Goal: Task Accomplishment & Management: Use online tool/utility

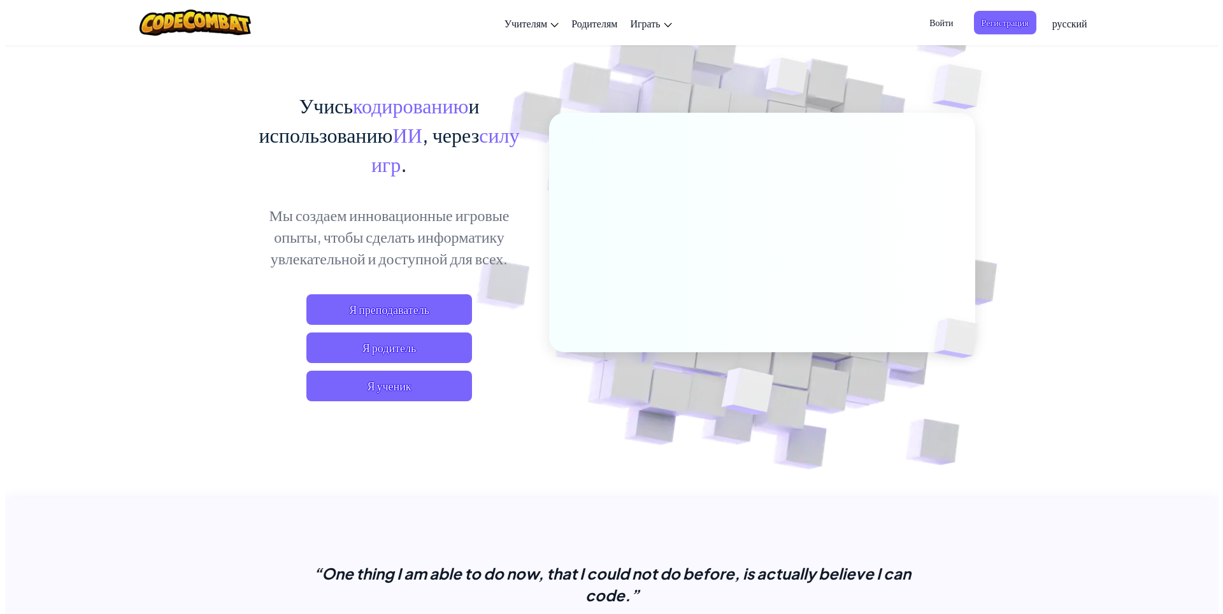
scroll to position [64, 0]
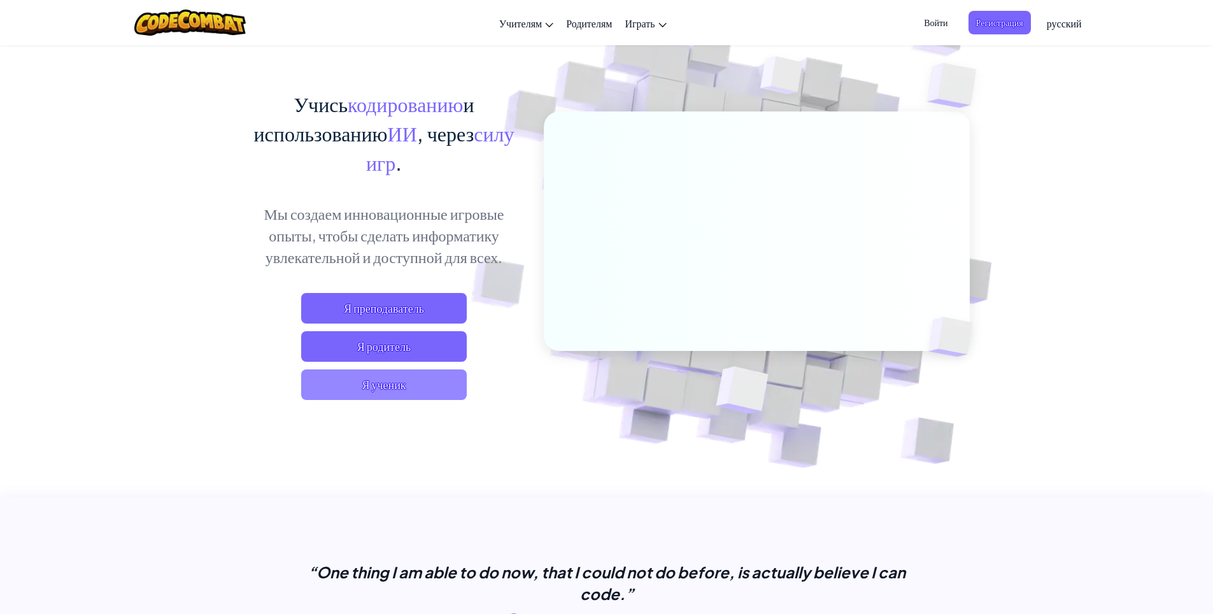
click at [397, 383] on span "Я ученик" at bounding box center [384, 384] width 166 height 31
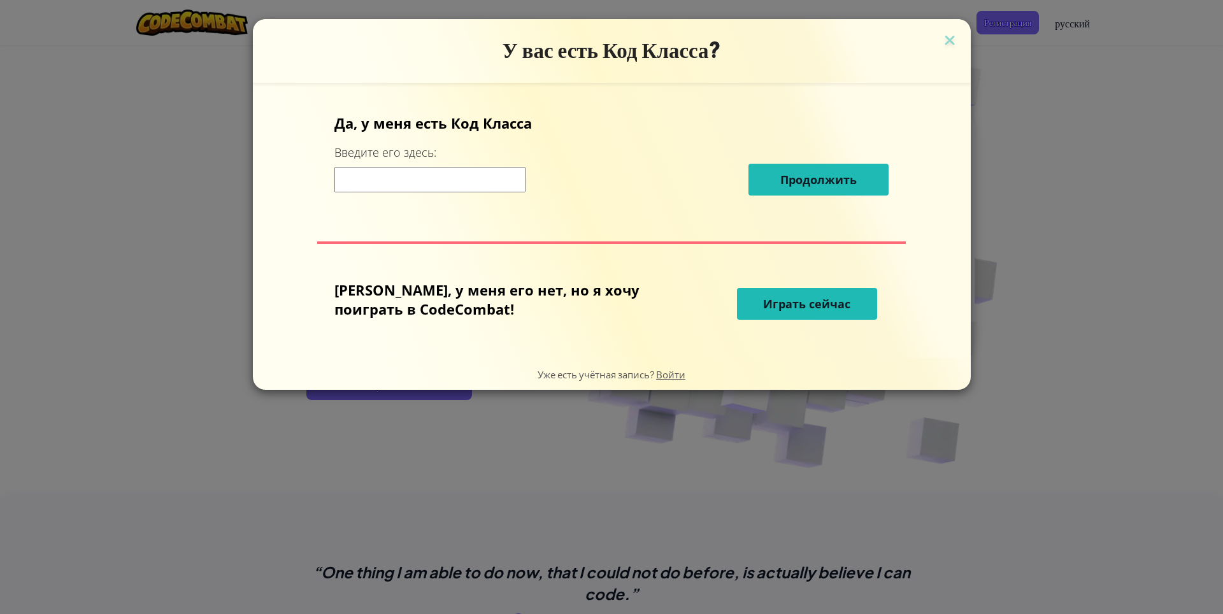
click at [418, 186] on input at bounding box center [429, 179] width 191 height 25
drag, startPoint x: 430, startPoint y: 122, endPoint x: 558, endPoint y: 117, distance: 128.2
click at [558, 117] on p "Да, у меня есть Код Класса" at bounding box center [611, 122] width 554 height 19
click at [634, 130] on p "Да, у меня есть Код Класса" at bounding box center [611, 122] width 554 height 19
click at [769, 308] on span "Играть сейчас" at bounding box center [806, 303] width 87 height 15
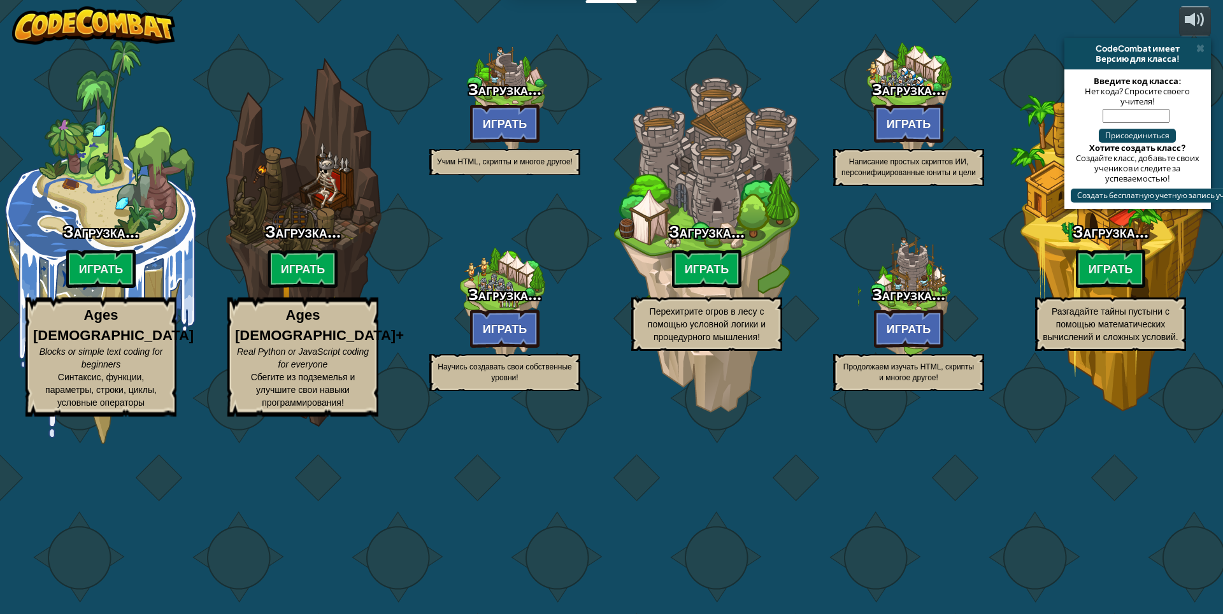
select select "ru"
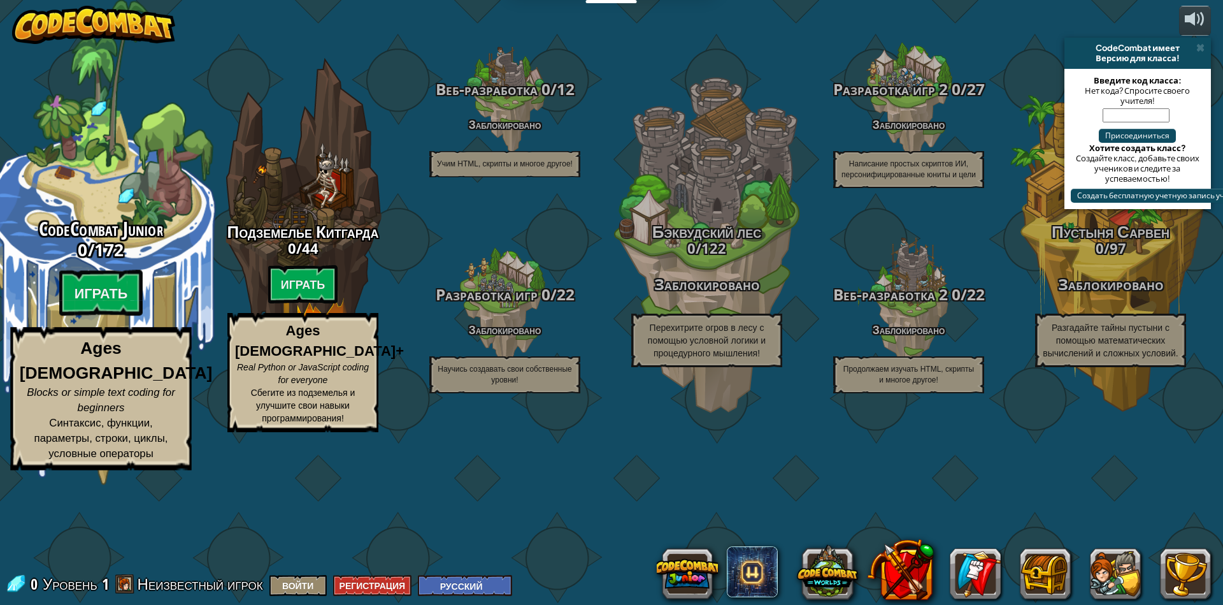
click at [122, 273] on div "CodeCombat Junior 0 / 172 Играть Ages [DEMOGRAPHIC_DATA] Blocks or simple text …" at bounding box center [101, 242] width 242 height 485
select select "ru"
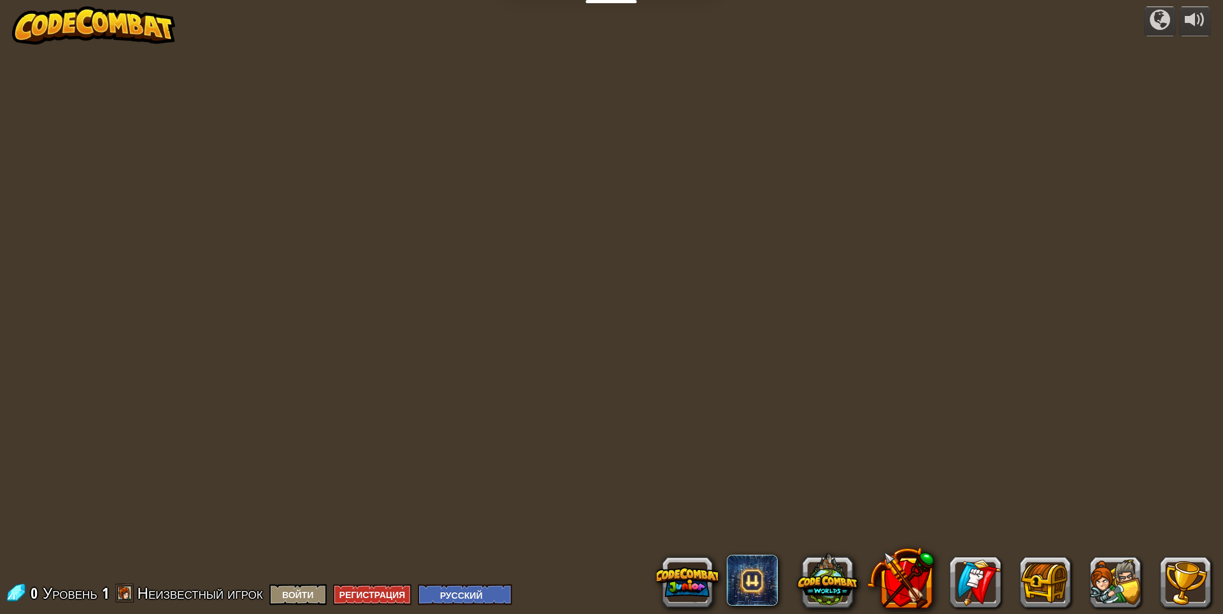
select select "ru"
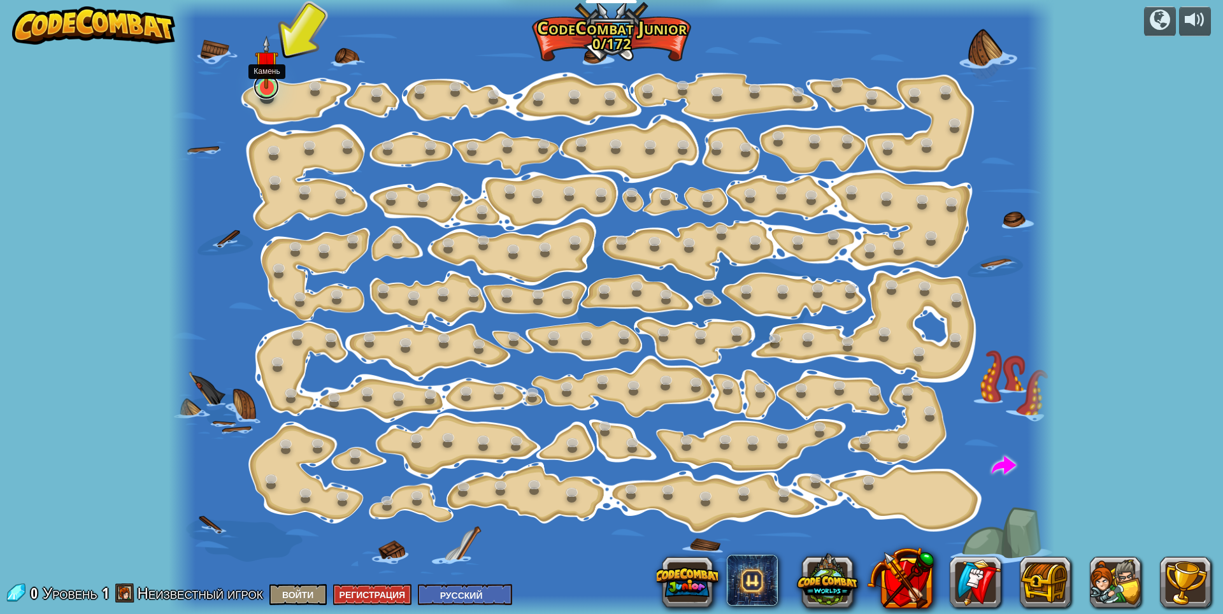
click at [268, 91] on link at bounding box center [266, 86] width 25 height 25
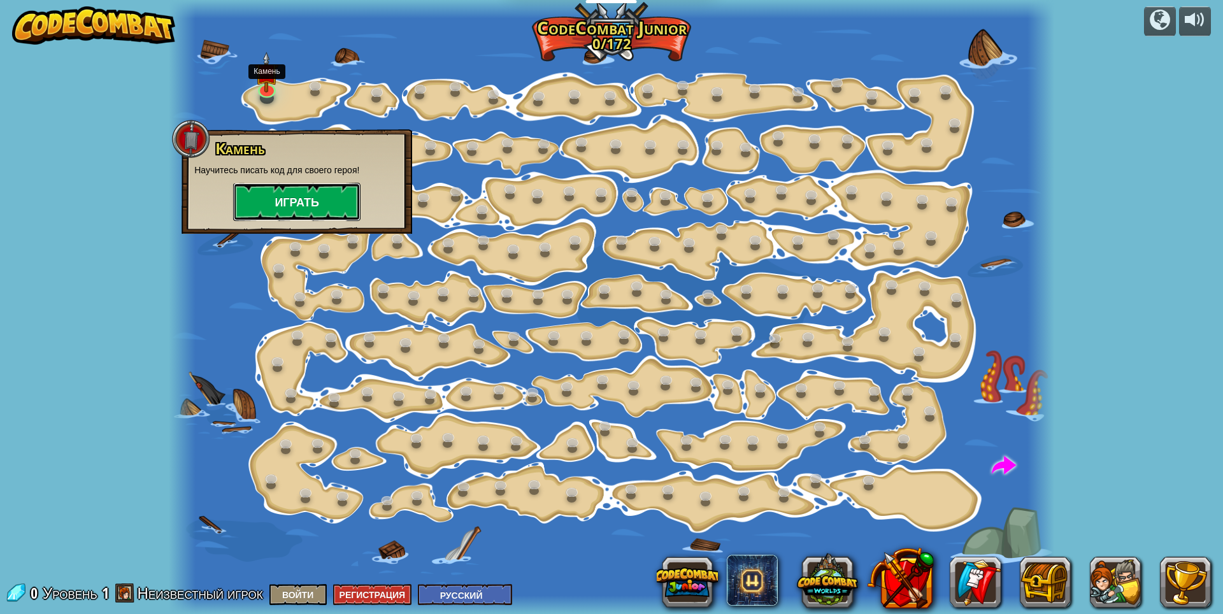
click at [295, 200] on button "Играть" at bounding box center [296, 202] width 127 height 38
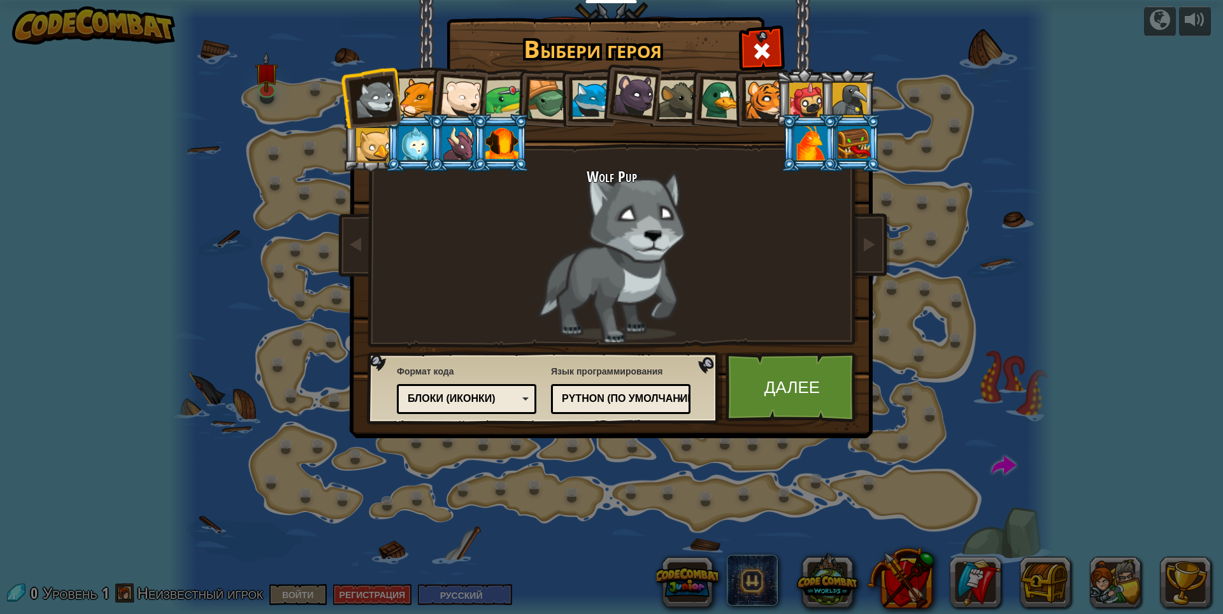
click at [413, 94] on div at bounding box center [418, 97] width 39 height 39
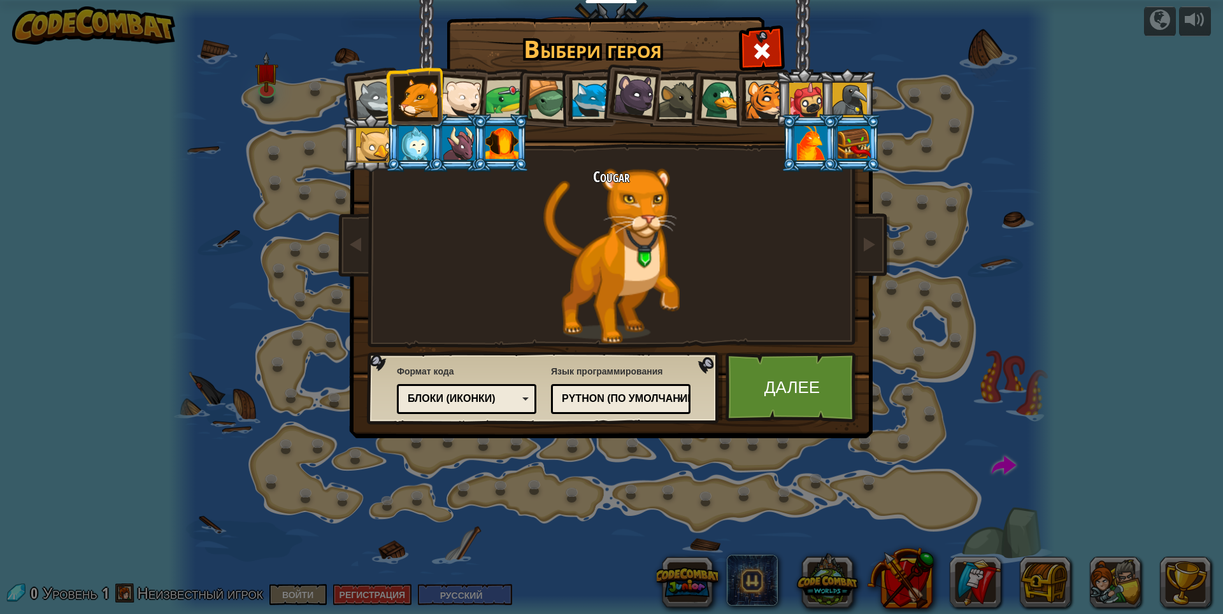
click at [459, 100] on div at bounding box center [461, 98] width 42 height 42
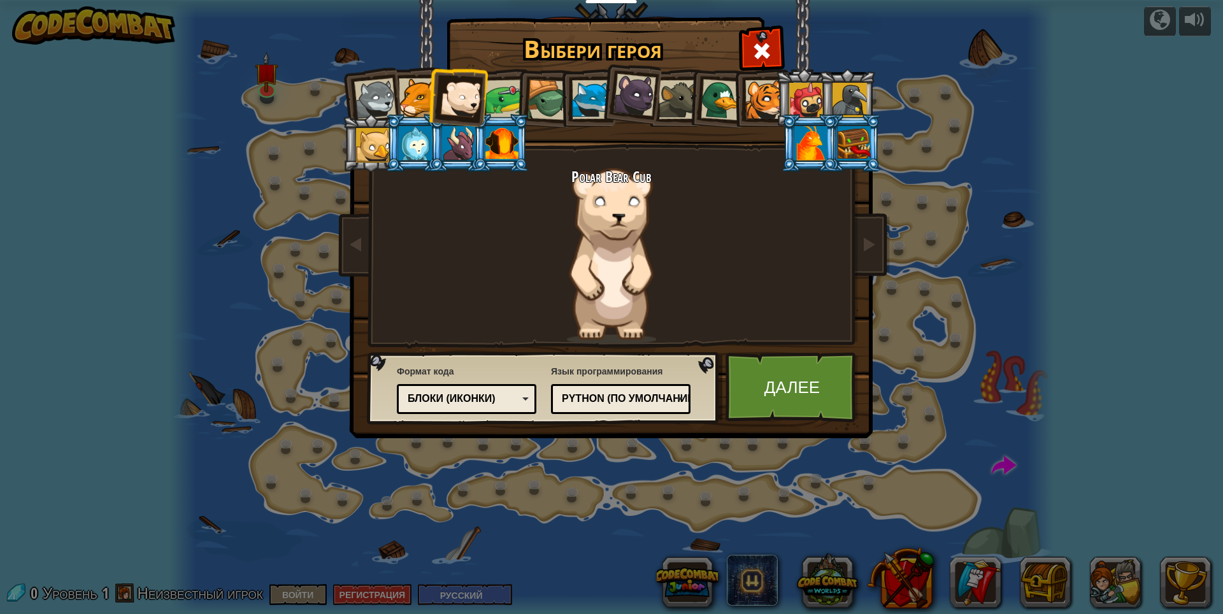
click at [513, 99] on div at bounding box center [504, 99] width 39 height 39
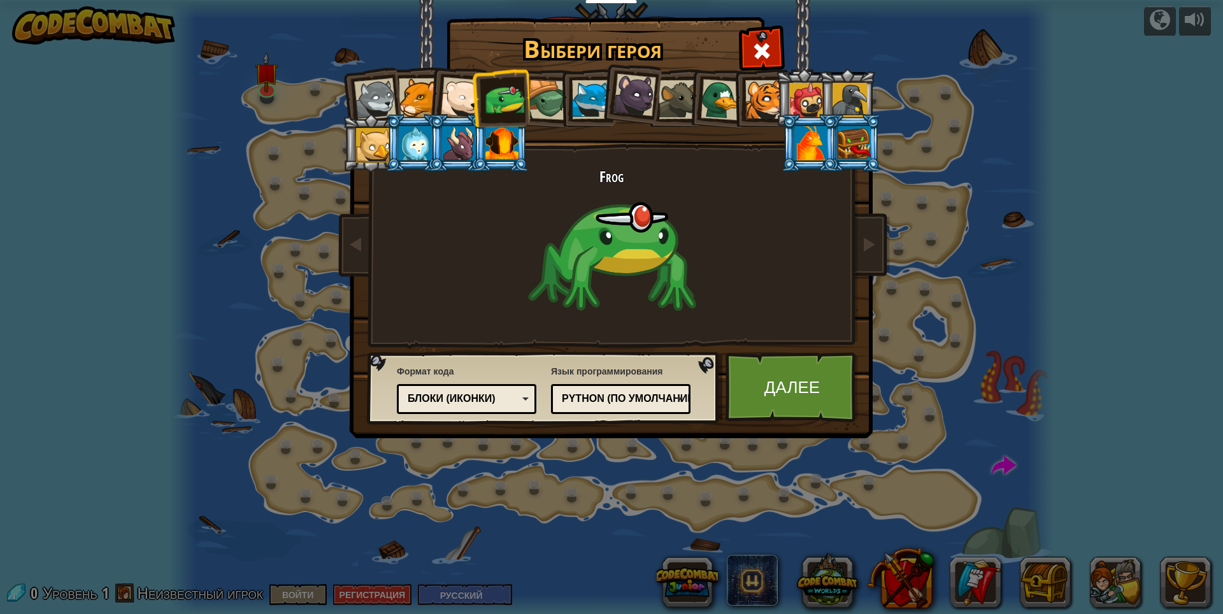
click at [552, 106] on div at bounding box center [547, 100] width 41 height 41
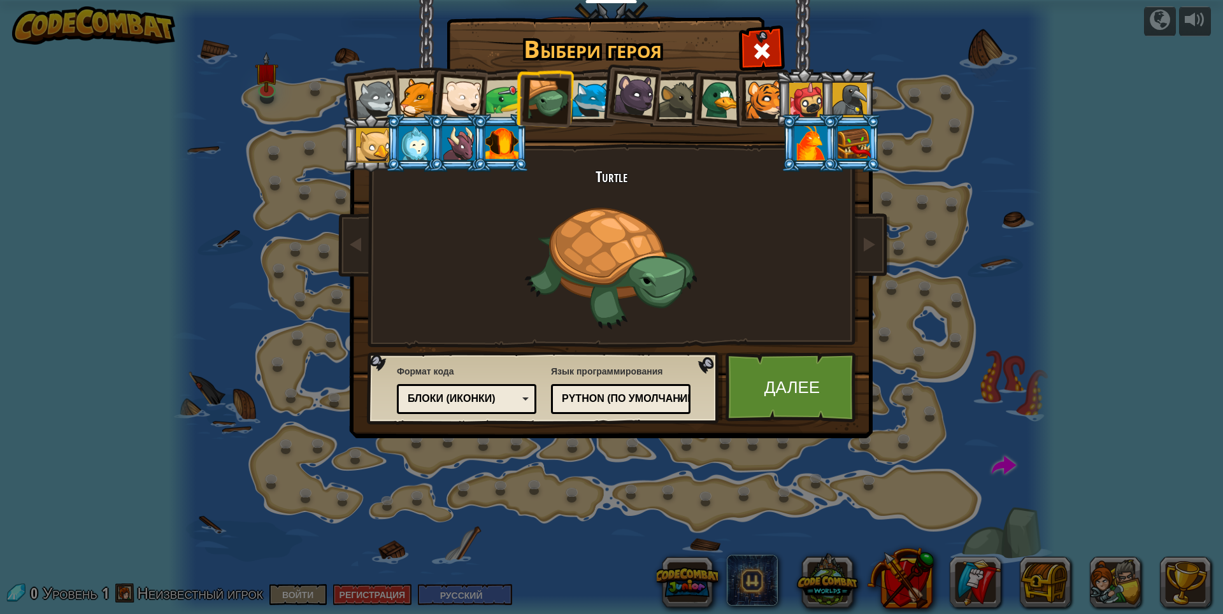
click at [587, 103] on div at bounding box center [591, 99] width 39 height 39
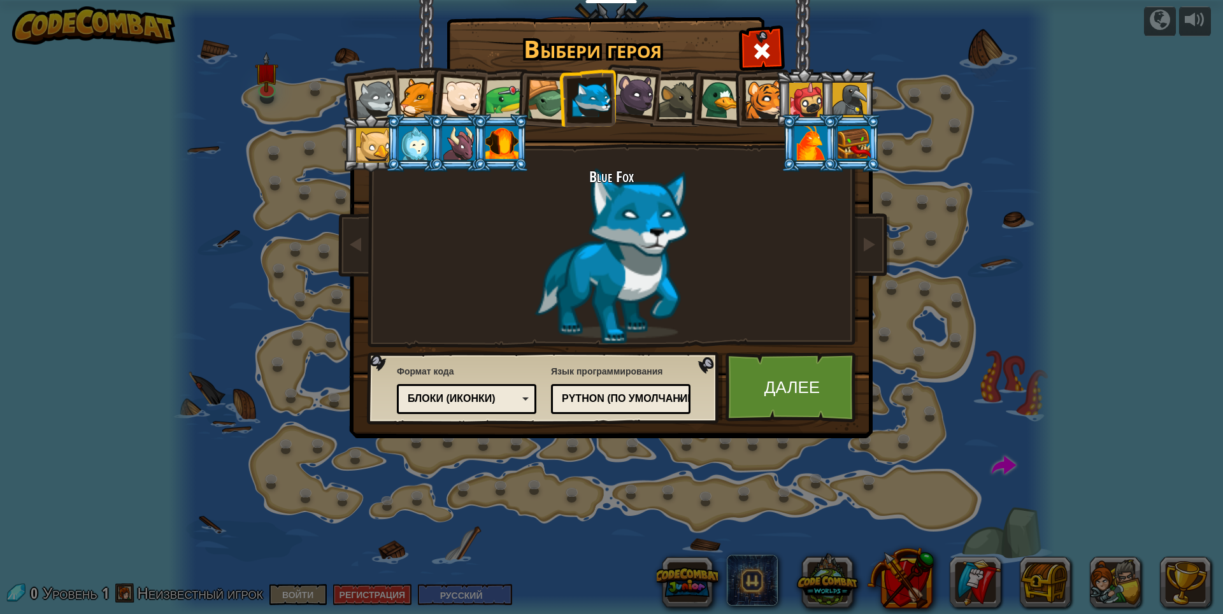
click at [375, 143] on div at bounding box center [373, 145] width 34 height 34
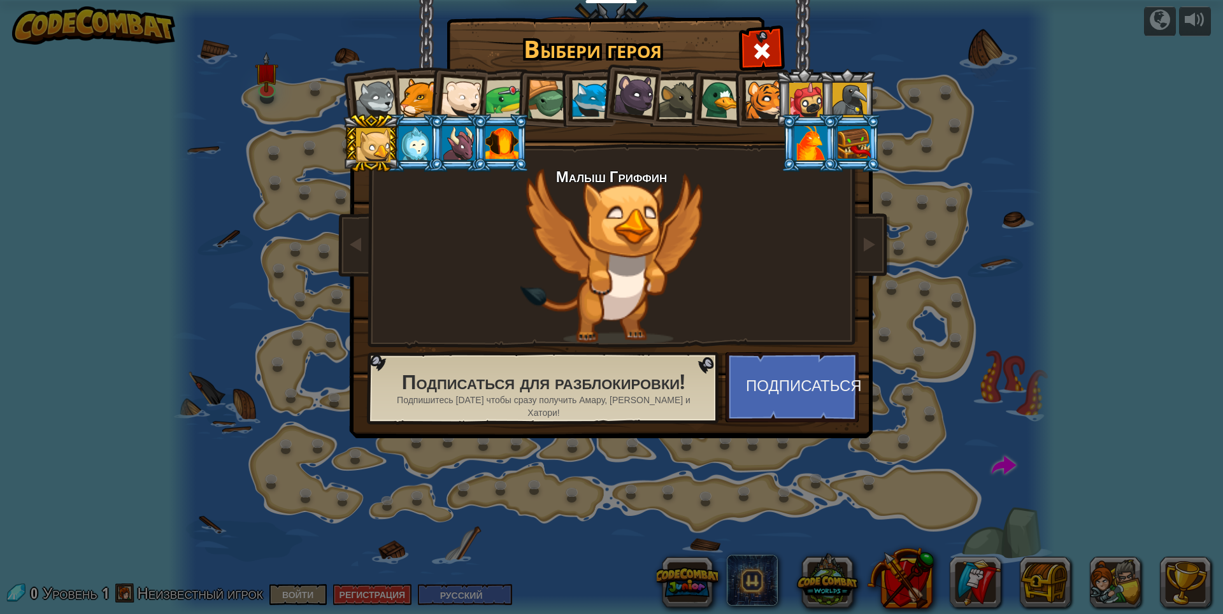
click at [413, 147] on div at bounding box center [415, 143] width 33 height 34
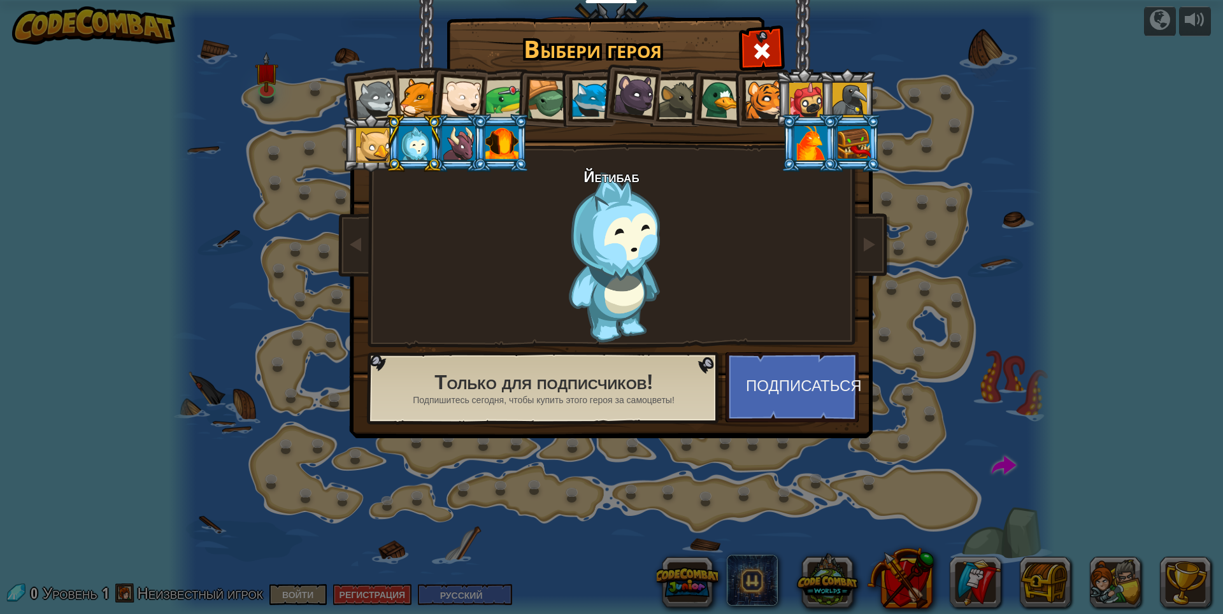
click at [474, 154] on li at bounding box center [500, 143] width 57 height 58
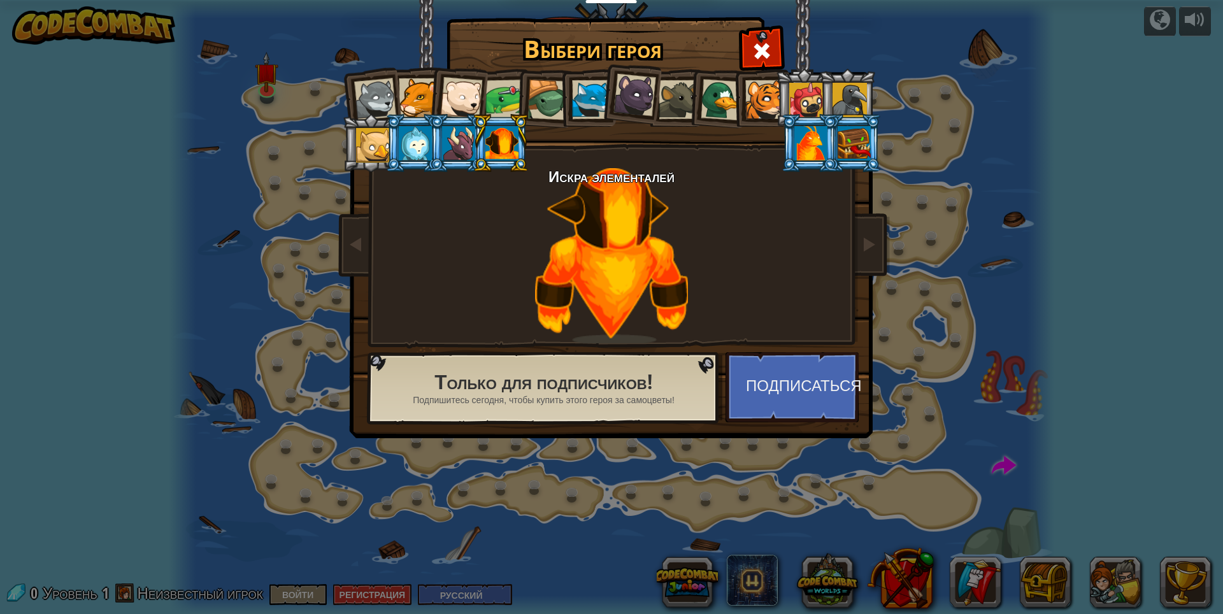
click at [502, 152] on div at bounding box center [501, 143] width 33 height 34
click at [380, 90] on div at bounding box center [375, 99] width 42 height 42
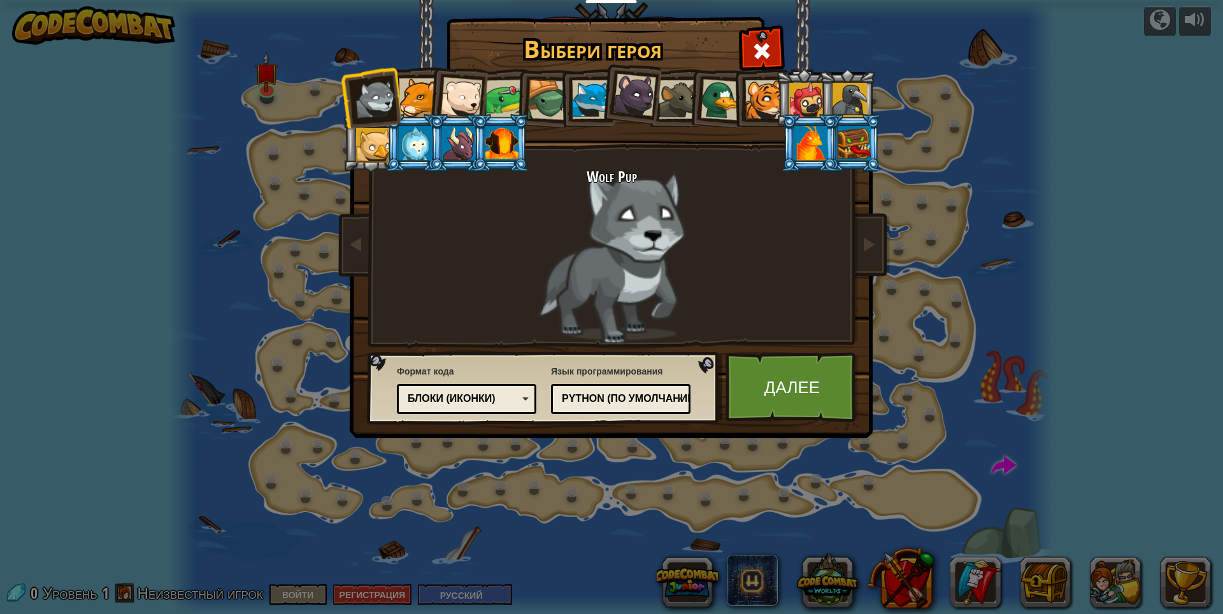
click at [413, 94] on div at bounding box center [418, 97] width 39 height 39
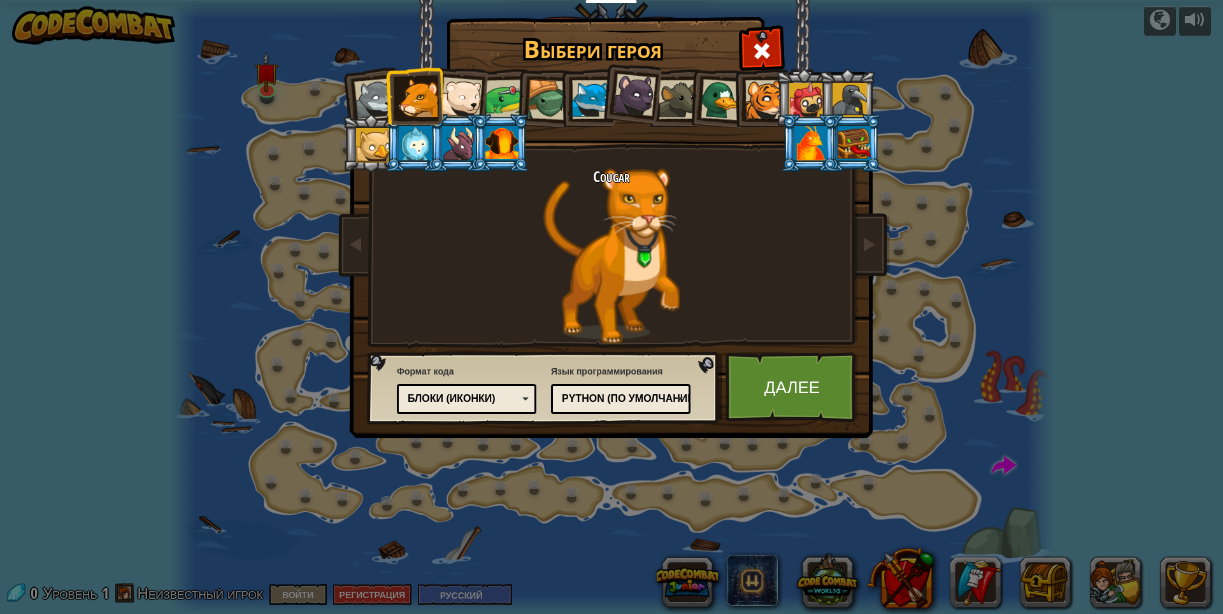
click at [727, 93] on div at bounding box center [721, 99] width 41 height 41
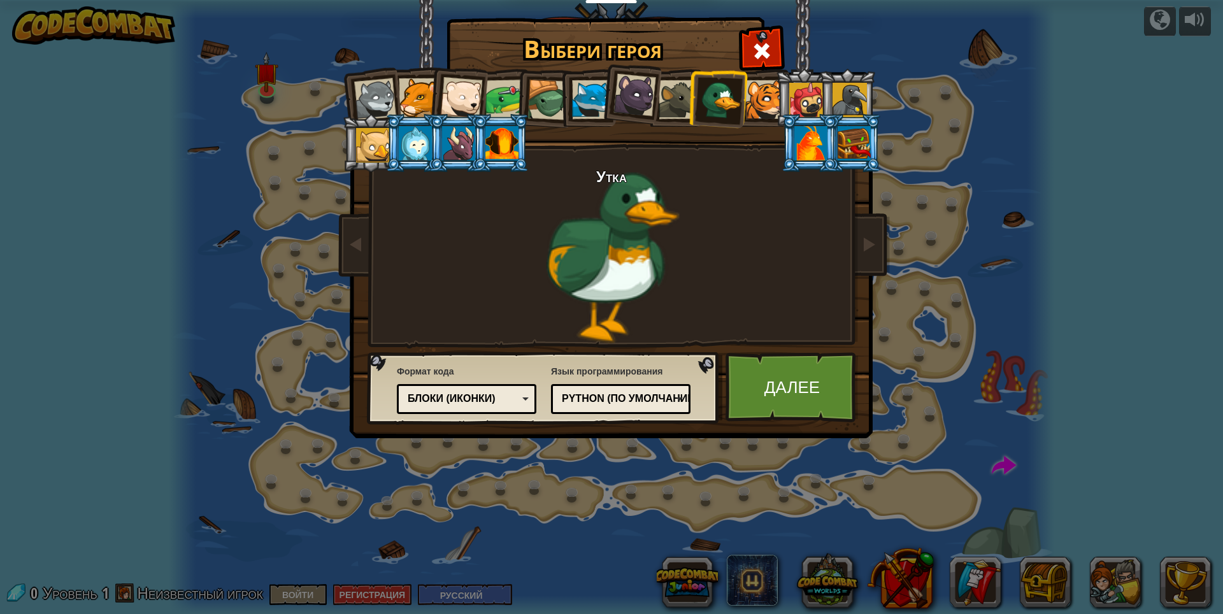
click at [766, 96] on div at bounding box center [764, 99] width 39 height 39
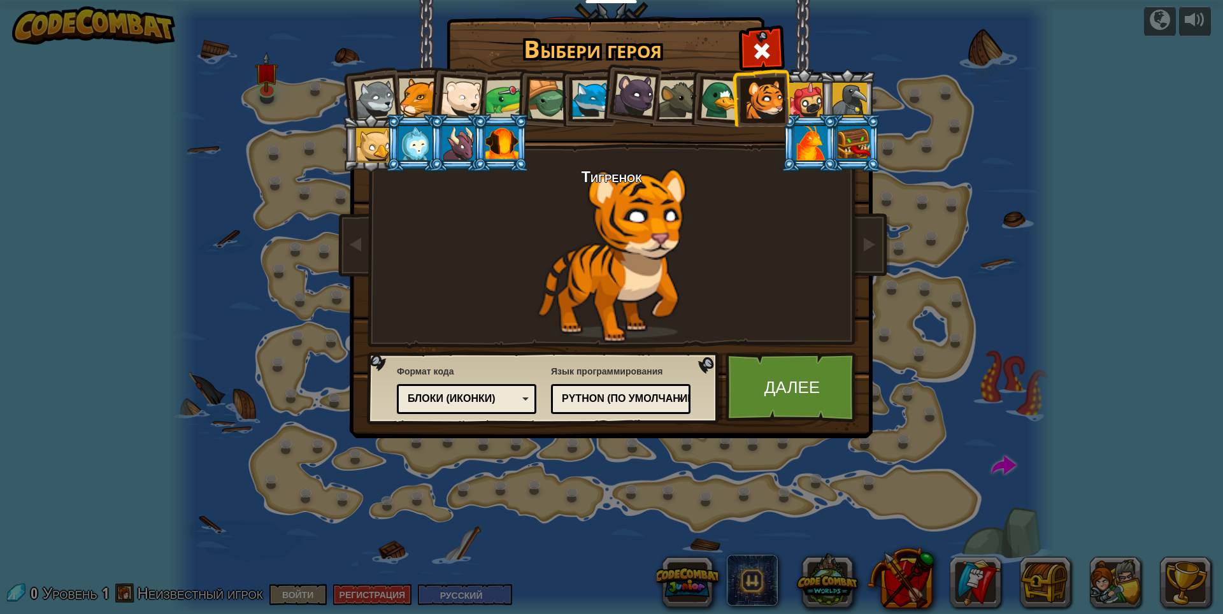
click at [812, 100] on div at bounding box center [806, 100] width 34 height 34
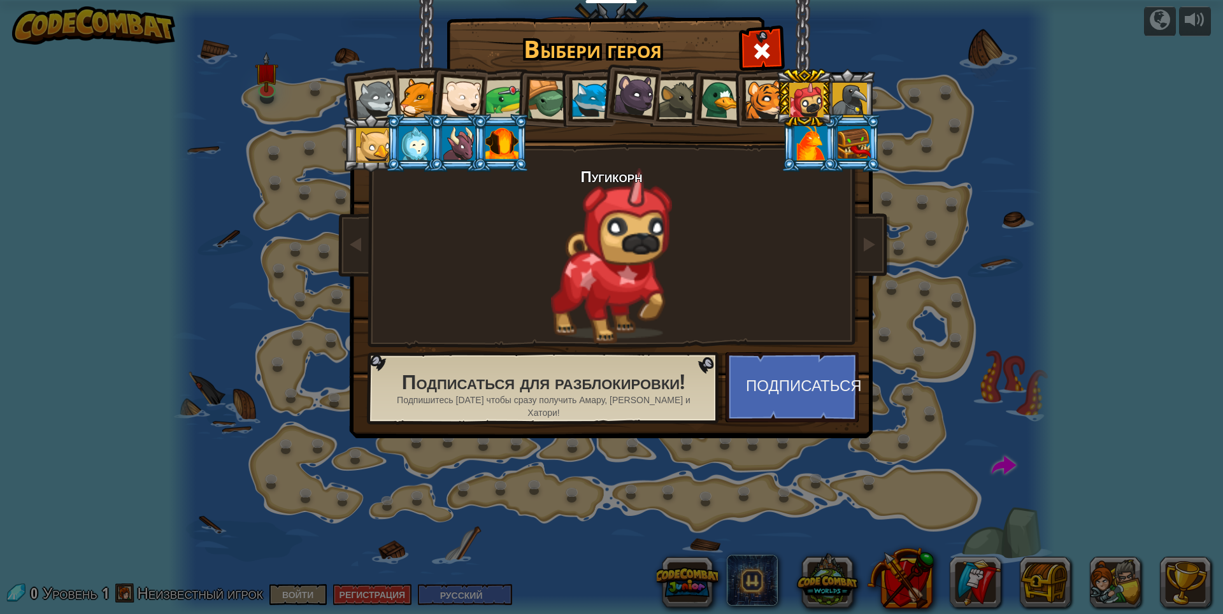
click at [716, 99] on div at bounding box center [721, 99] width 41 height 41
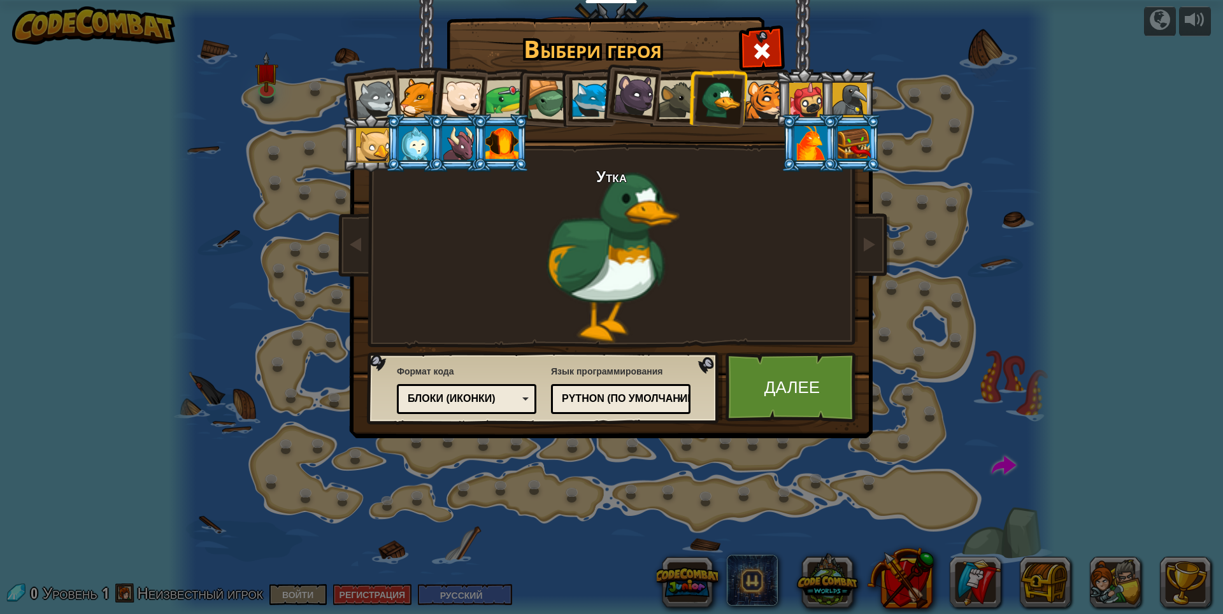
click at [478, 401] on div "Блоки (иконки)" at bounding box center [463, 399] width 110 height 15
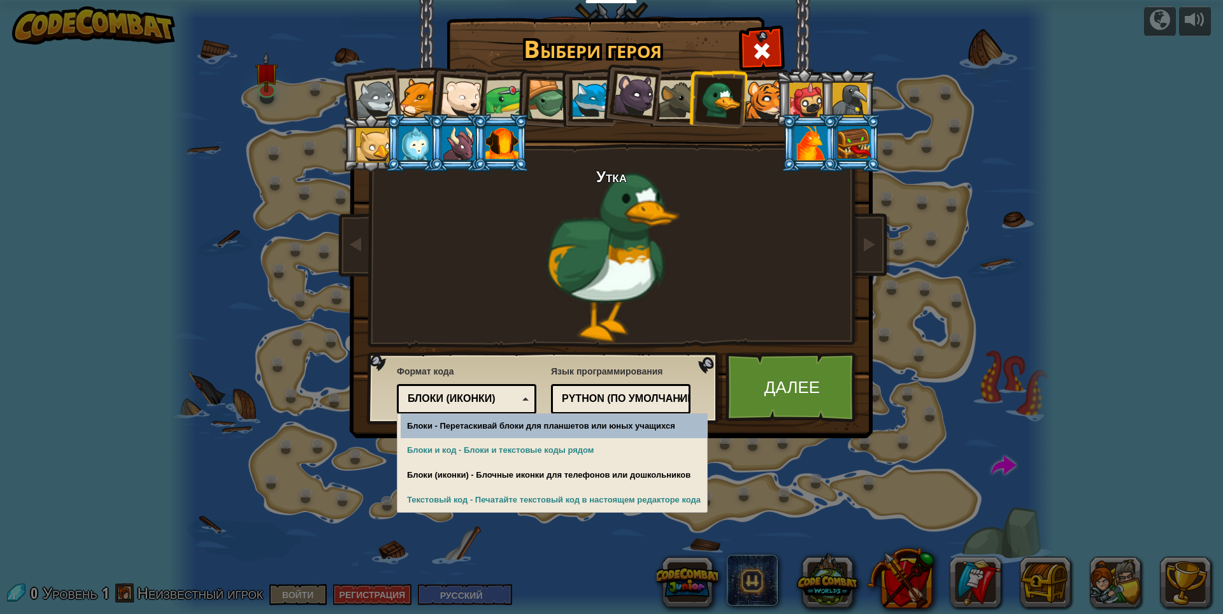
click at [505, 397] on div "Блоки (иконки)" at bounding box center [463, 399] width 110 height 15
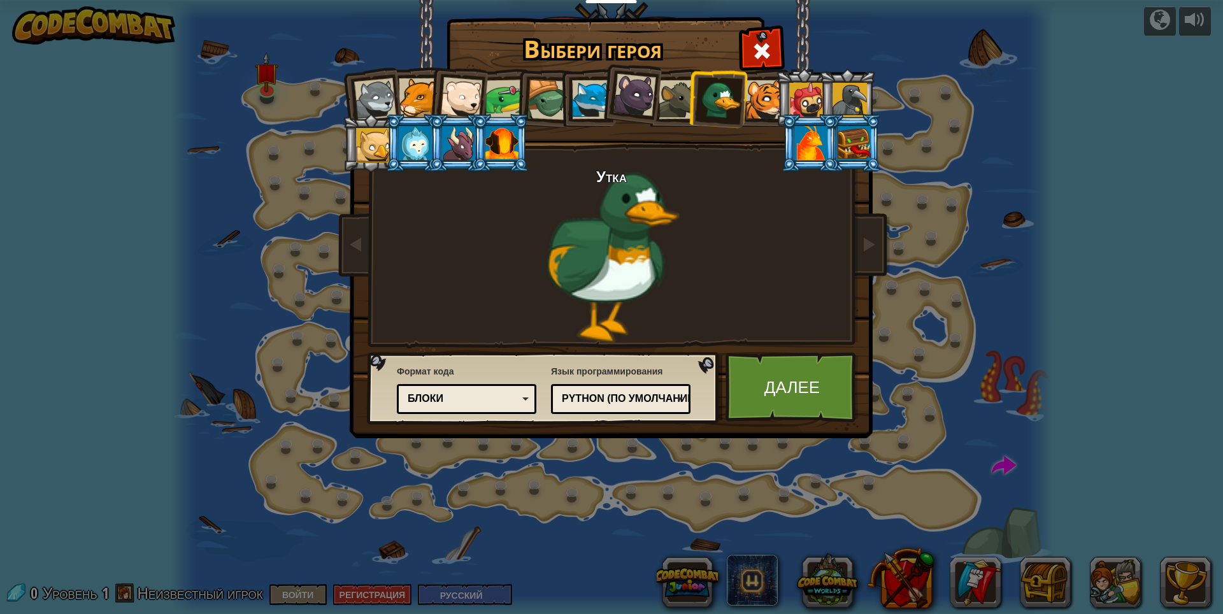
click at [486, 399] on div "Блоки" at bounding box center [463, 399] width 110 height 15
click at [808, 378] on link "Далее" at bounding box center [792, 387] width 133 height 70
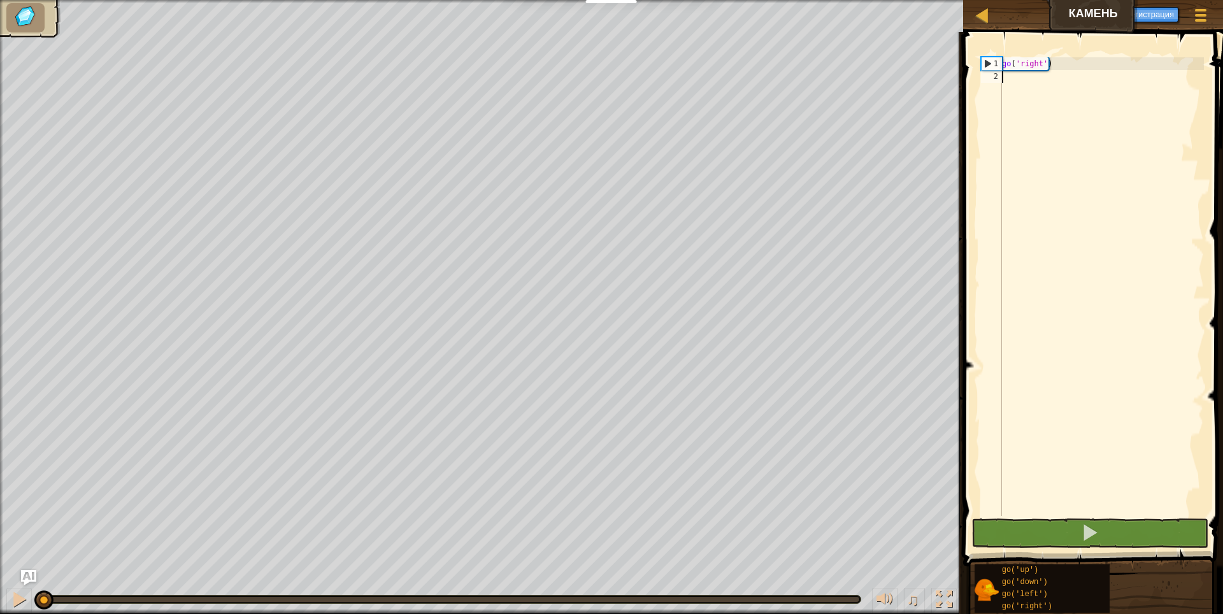
type textarea "п"
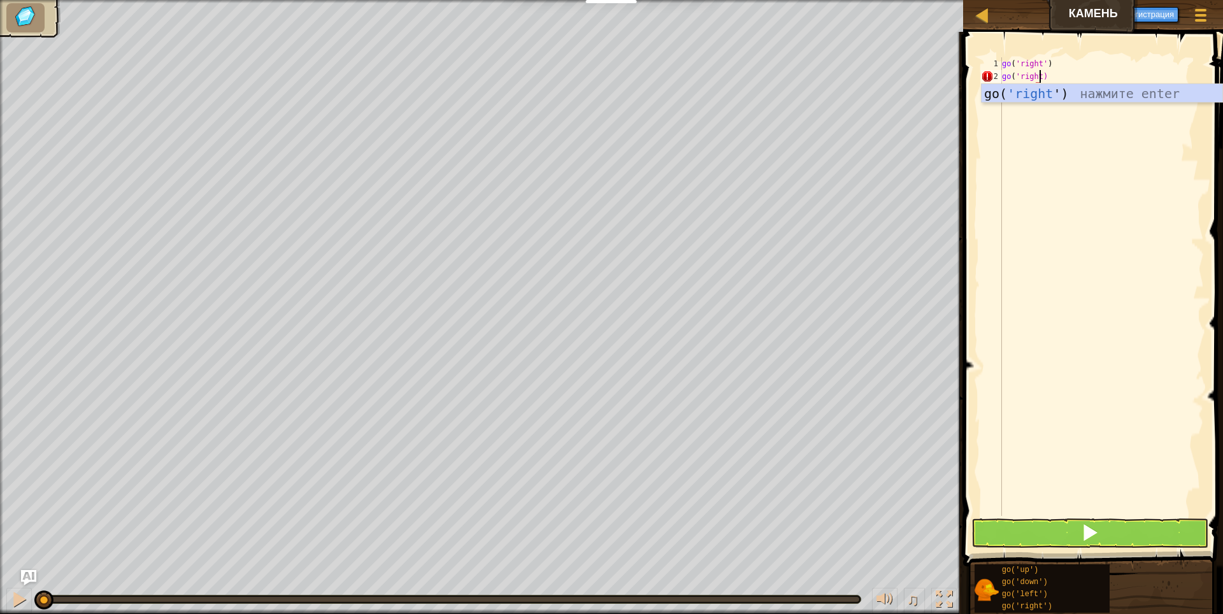
scroll to position [6, 3]
type textarea "go('right')"
click at [1059, 530] on button at bounding box center [1089, 533] width 237 height 29
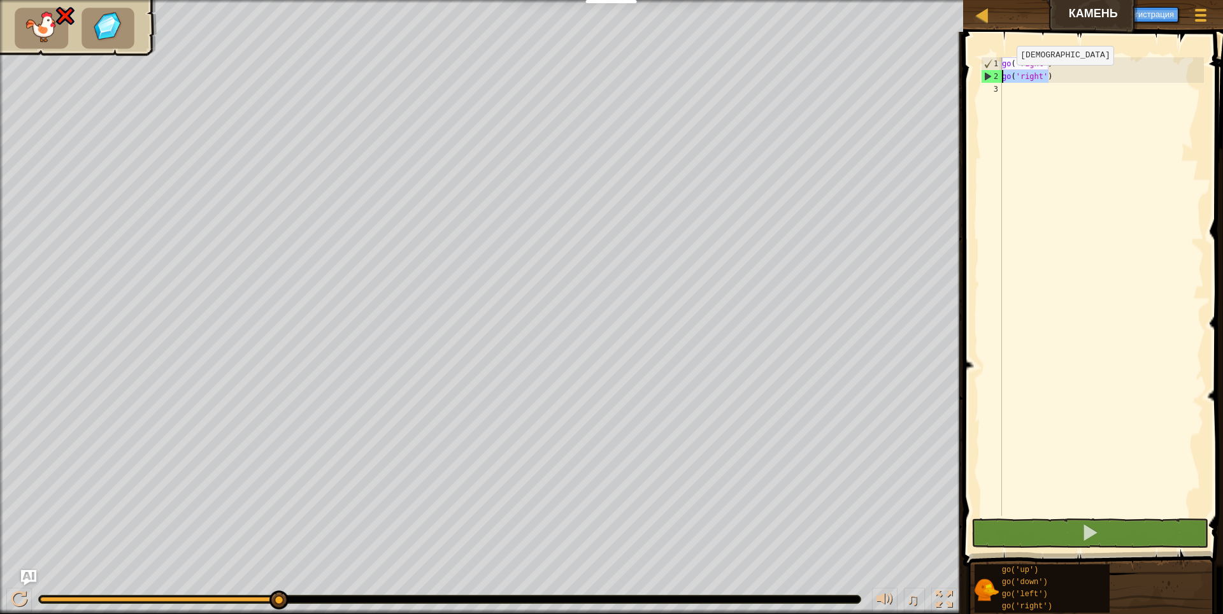
drag, startPoint x: 1060, startPoint y: 76, endPoint x: 980, endPoint y: 78, distance: 80.3
click at [980, 78] on div "go('right') 1 2 3 go ( 'right' ) go ( 'right' ) ההההההההההההההההההההההההההההההה…" at bounding box center [1090, 286] width 225 height 459
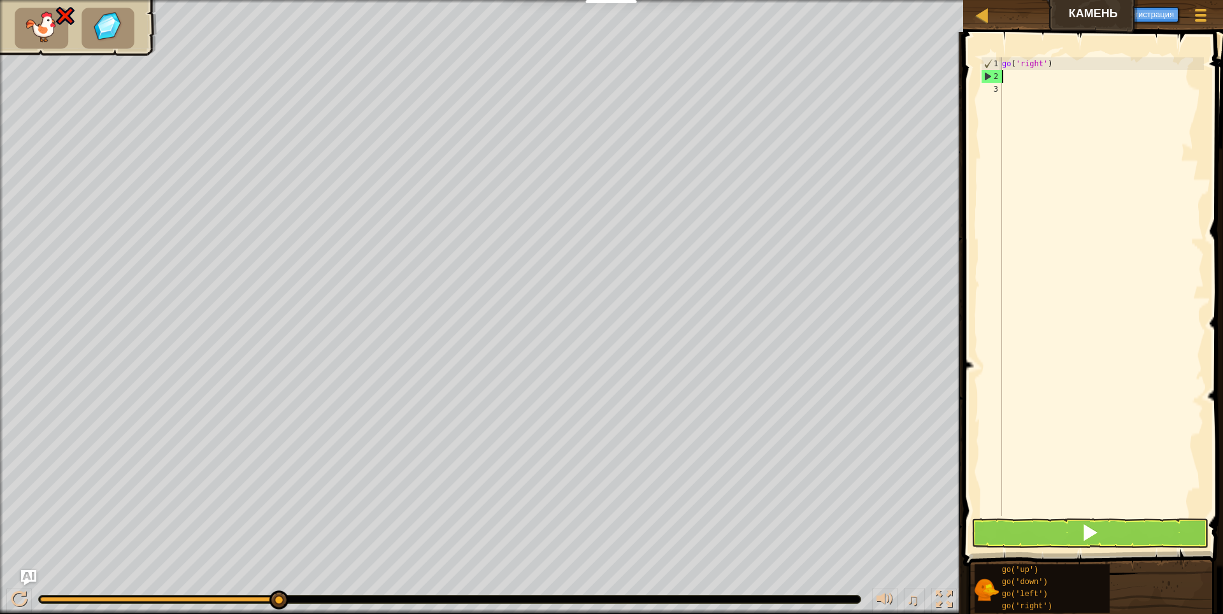
scroll to position [6, 0]
type textarea "go('right')"
click at [1047, 535] on button at bounding box center [1089, 533] width 237 height 29
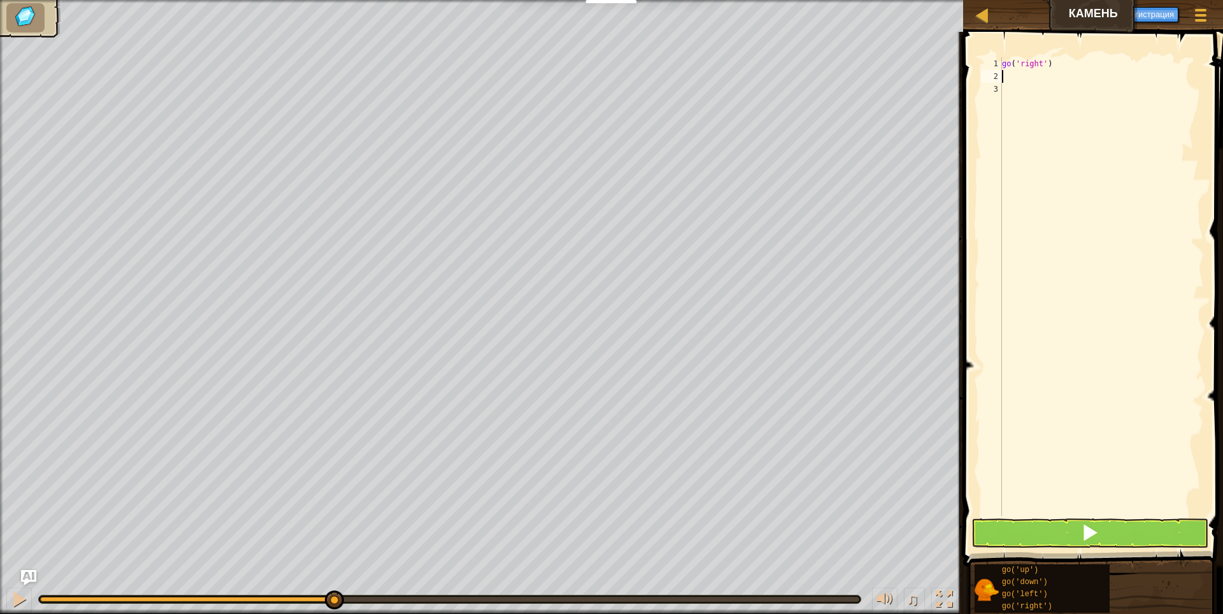
type textarea "go('right')"
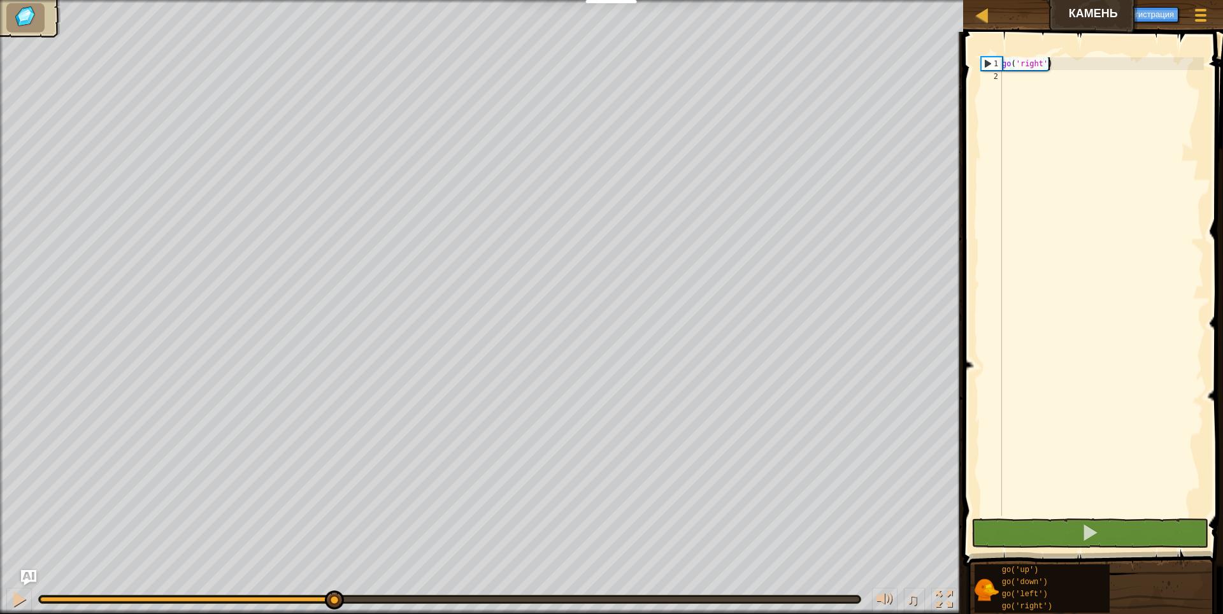
click at [1036, 80] on div "go ( 'right' )" at bounding box center [1101, 299] width 204 height 484
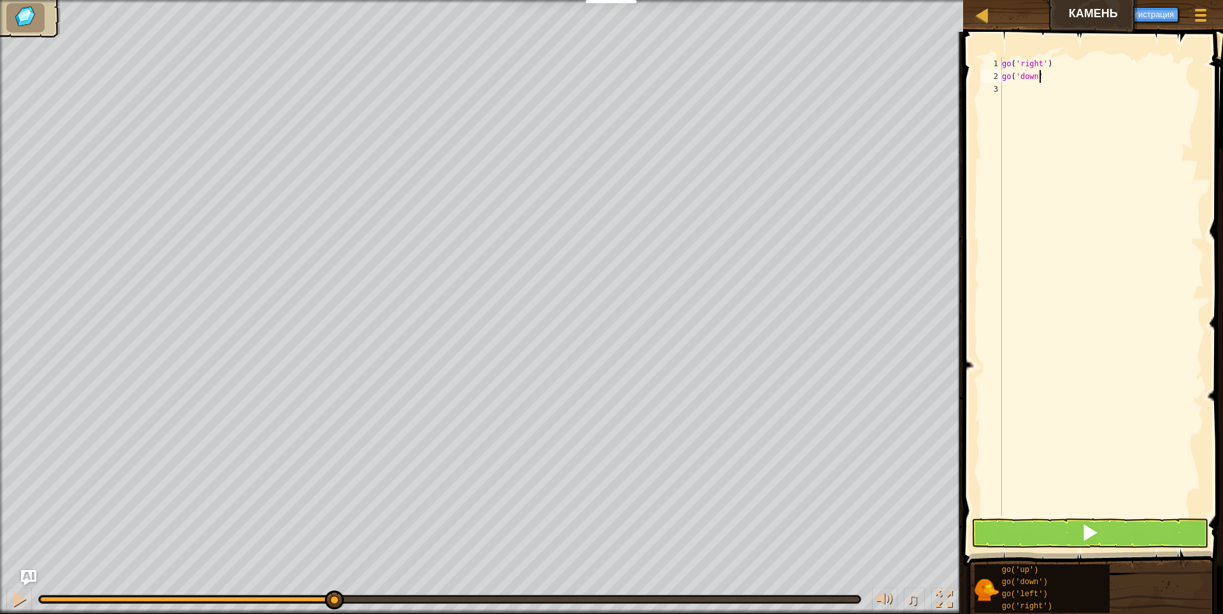
scroll to position [6, 3]
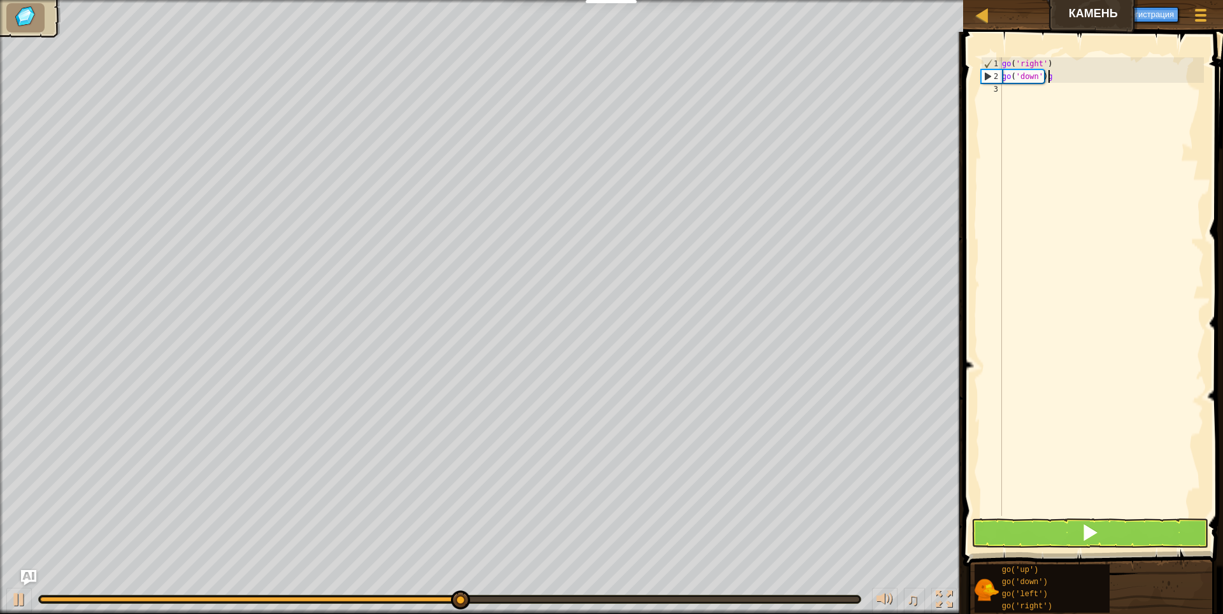
type textarea "go('down')"
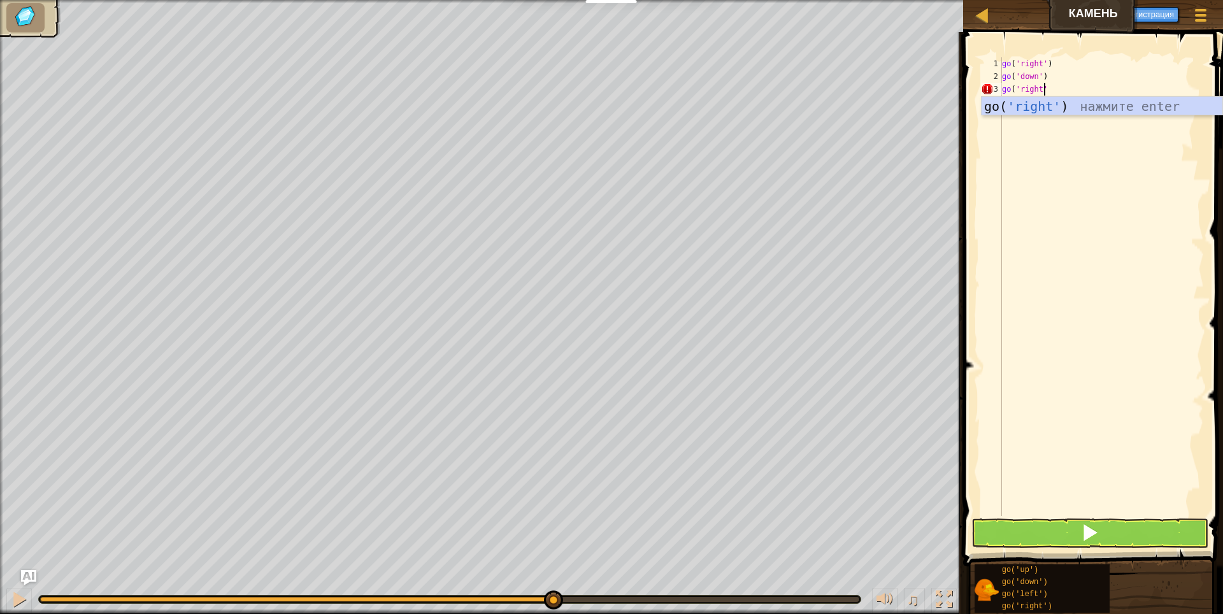
type textarea "go('right')"
click at [1073, 543] on button at bounding box center [1089, 533] width 237 height 29
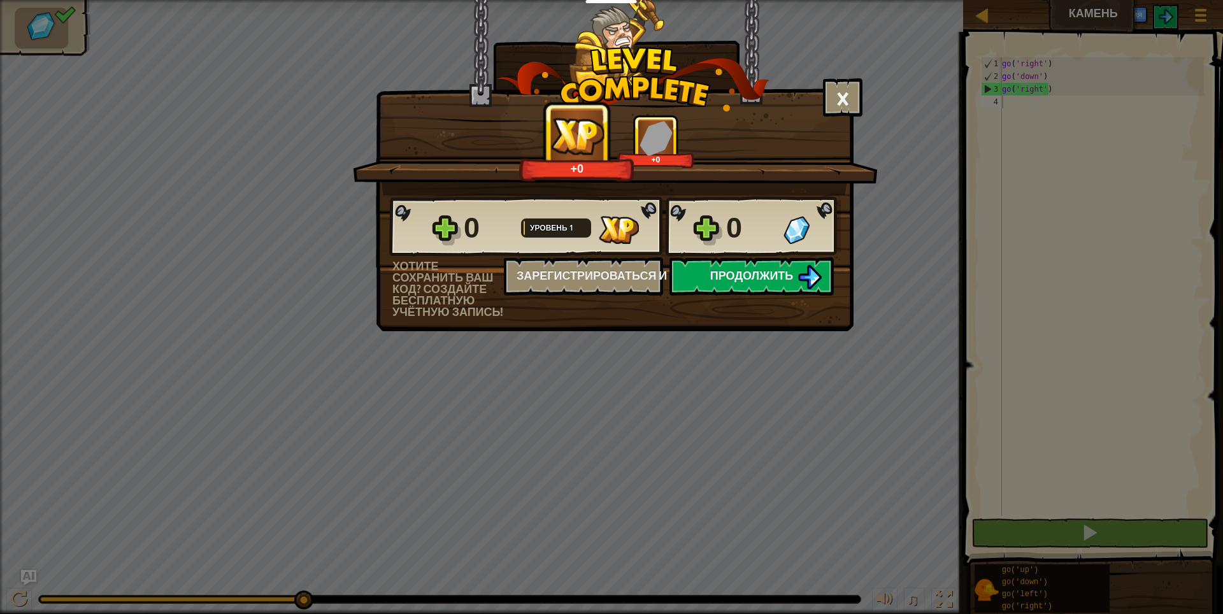
click at [772, 273] on span "Продолжить" at bounding box center [751, 276] width 83 height 16
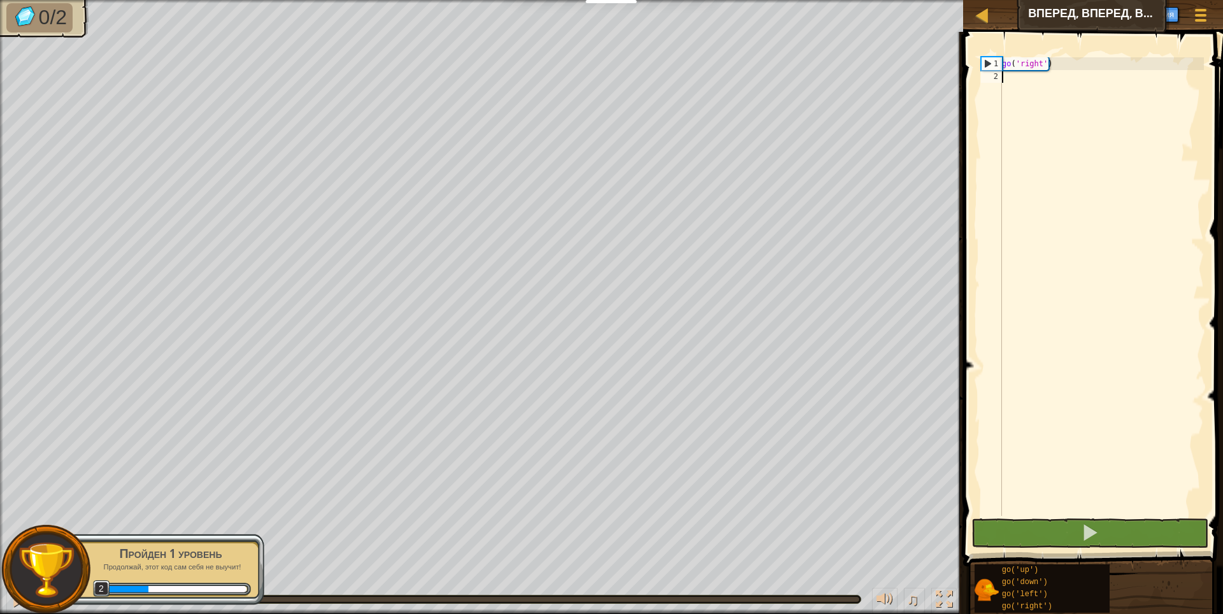
scroll to position [6, 0]
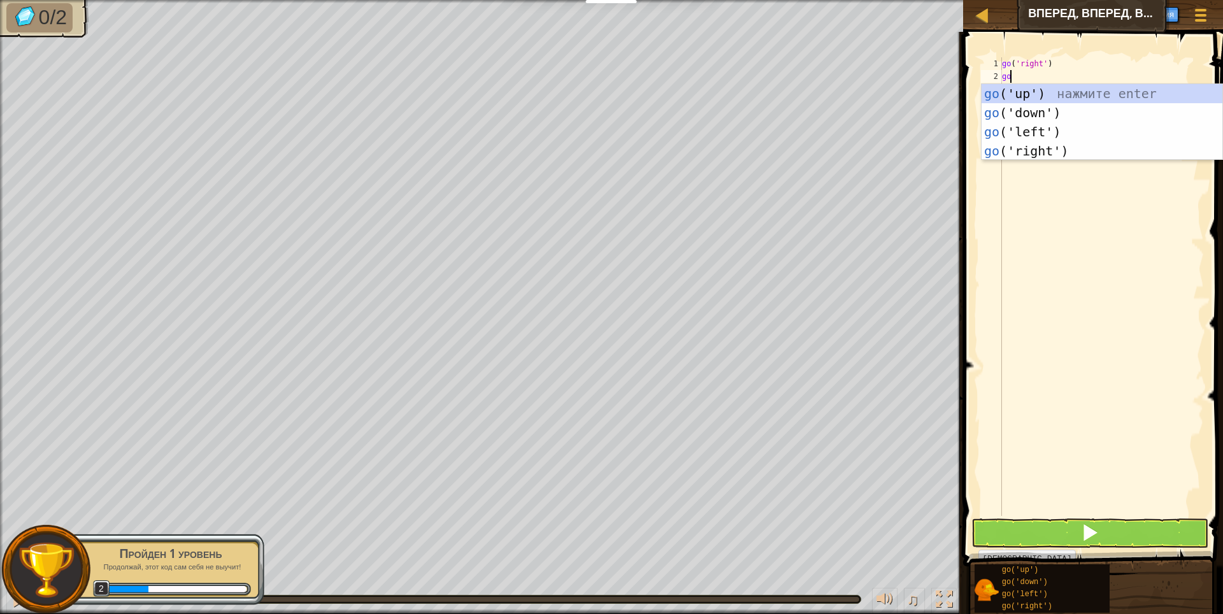
type textarea "go"
click at [1171, 48] on span at bounding box center [1094, 281] width 270 height 572
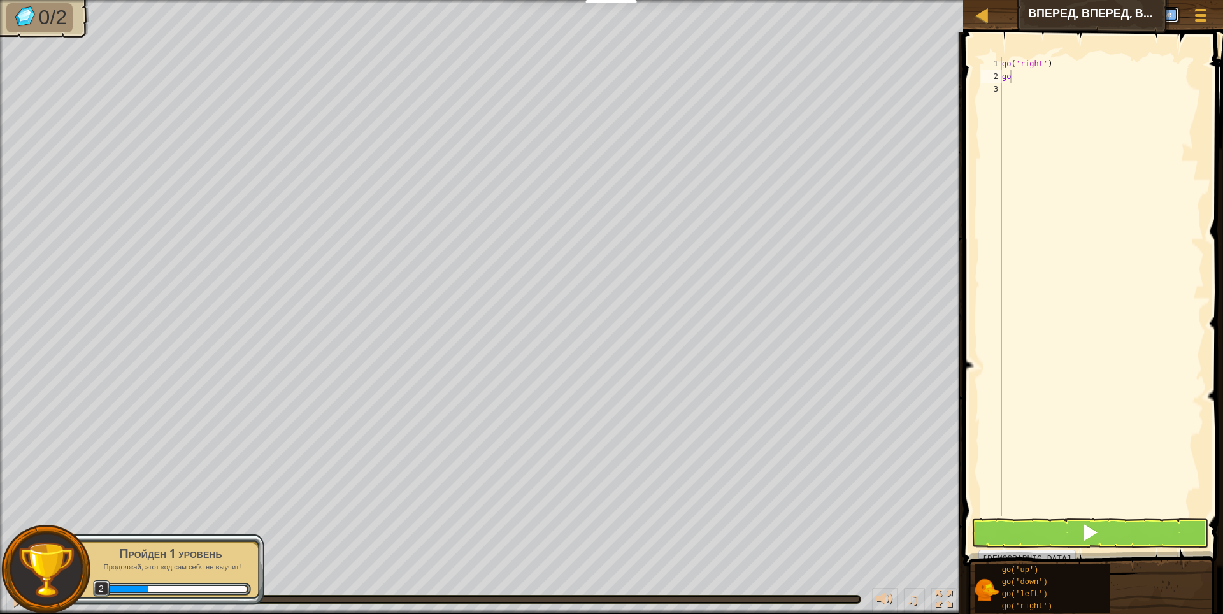
click at [1166, 11] on button "Регистрация" at bounding box center [1149, 14] width 57 height 15
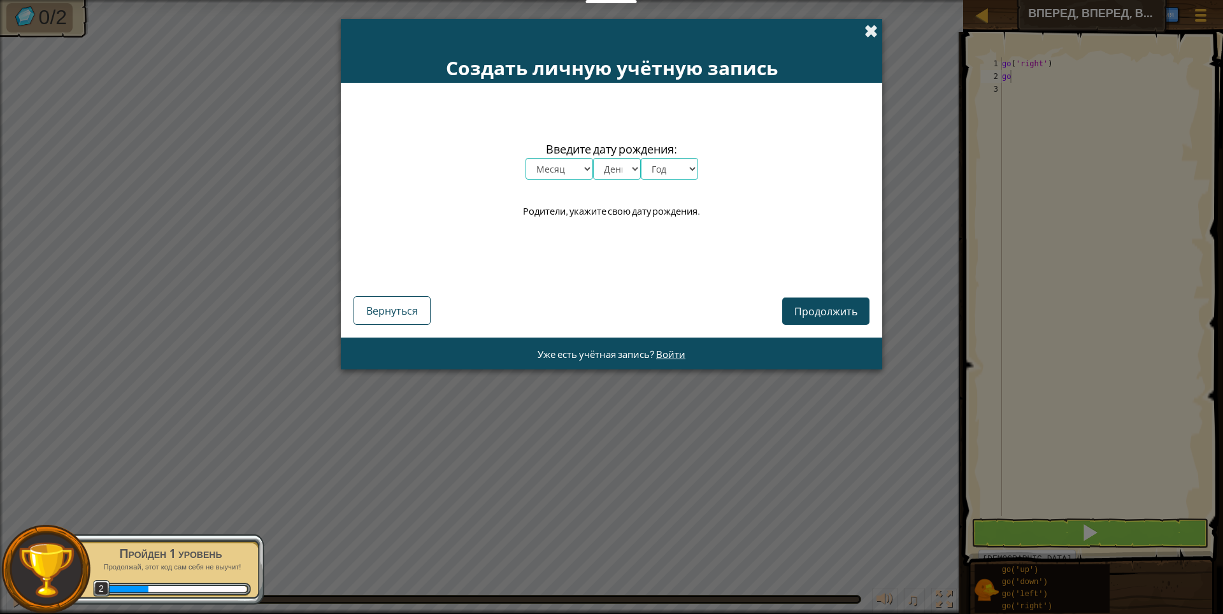
click at [867, 37] on span at bounding box center [870, 30] width 13 height 13
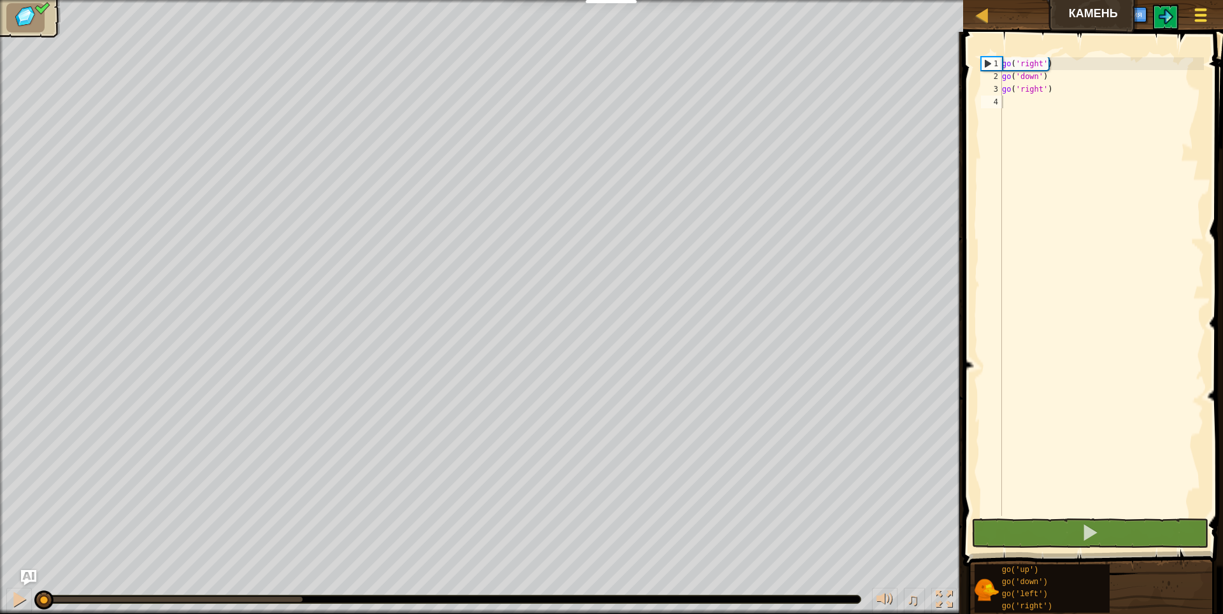
click at [1199, 10] on span at bounding box center [1201, 9] width 12 height 3
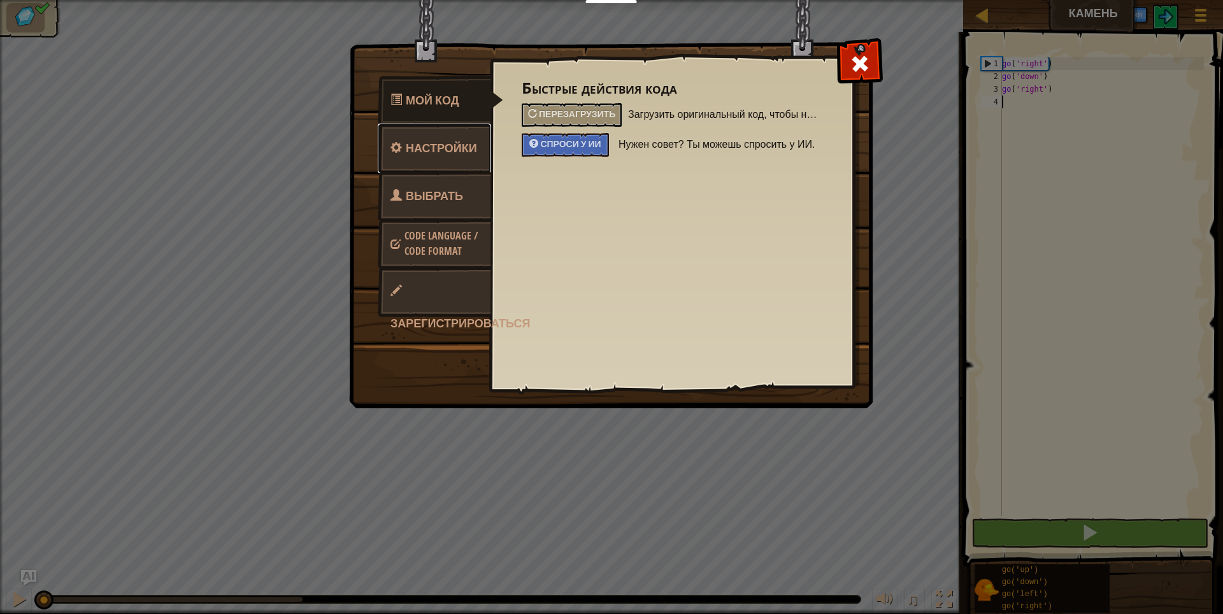
click at [431, 147] on span "Настройки" at bounding box center [441, 148] width 71 height 16
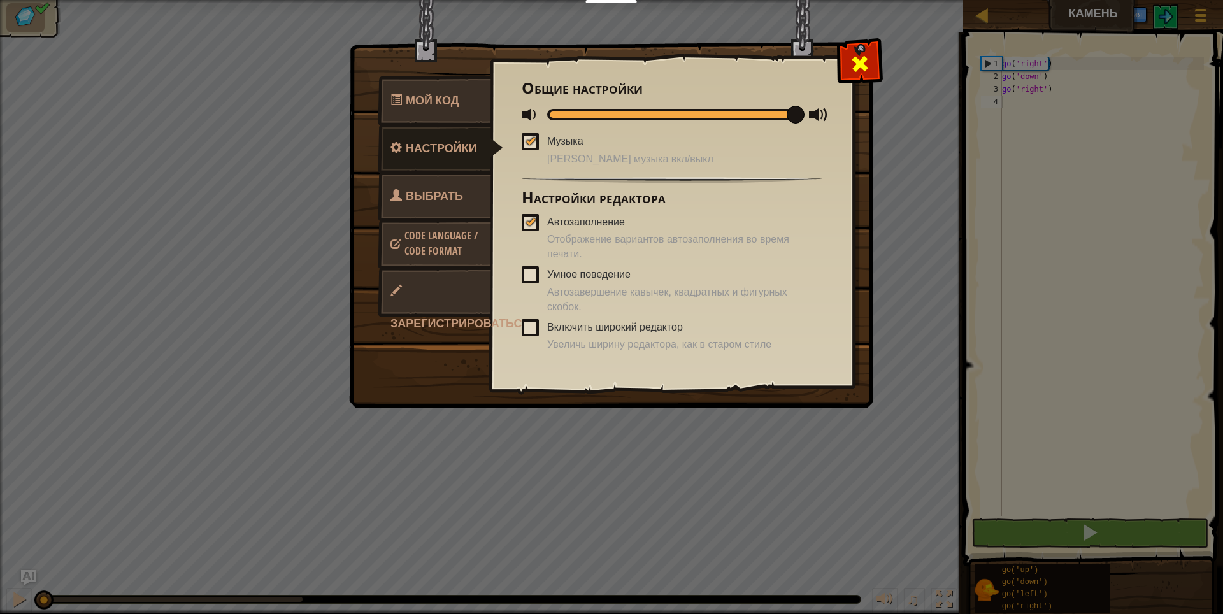
click at [870, 70] on span at bounding box center [860, 64] width 20 height 20
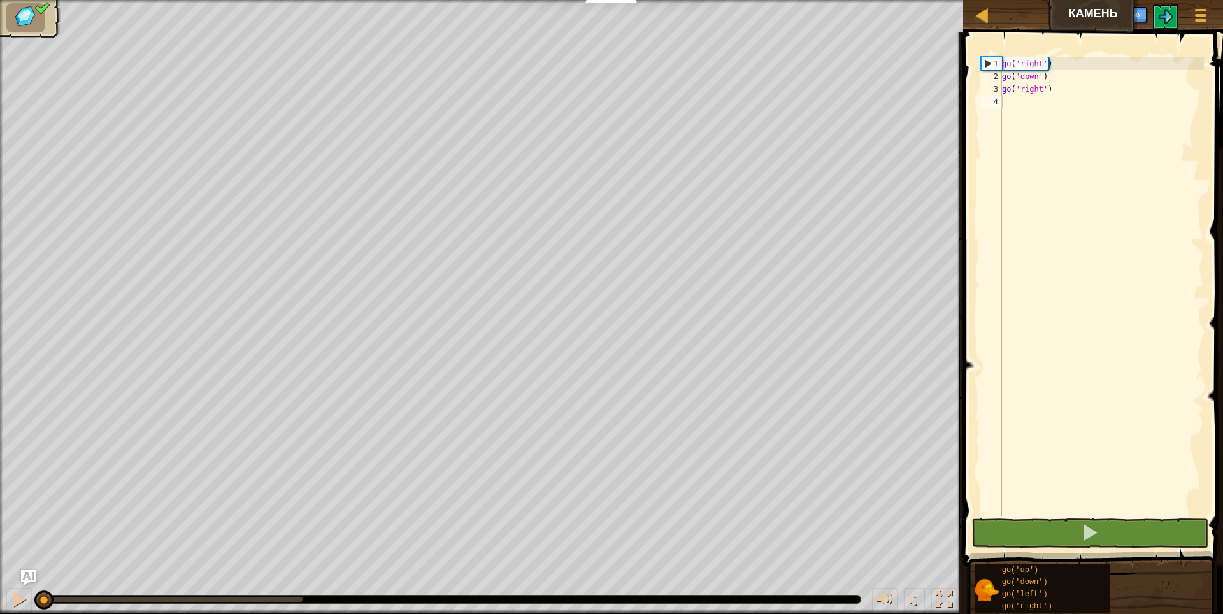
click at [28, 28] on img at bounding box center [25, 16] width 27 height 23
click at [24, 578] on img "Ask AI" at bounding box center [28, 577] width 17 height 17
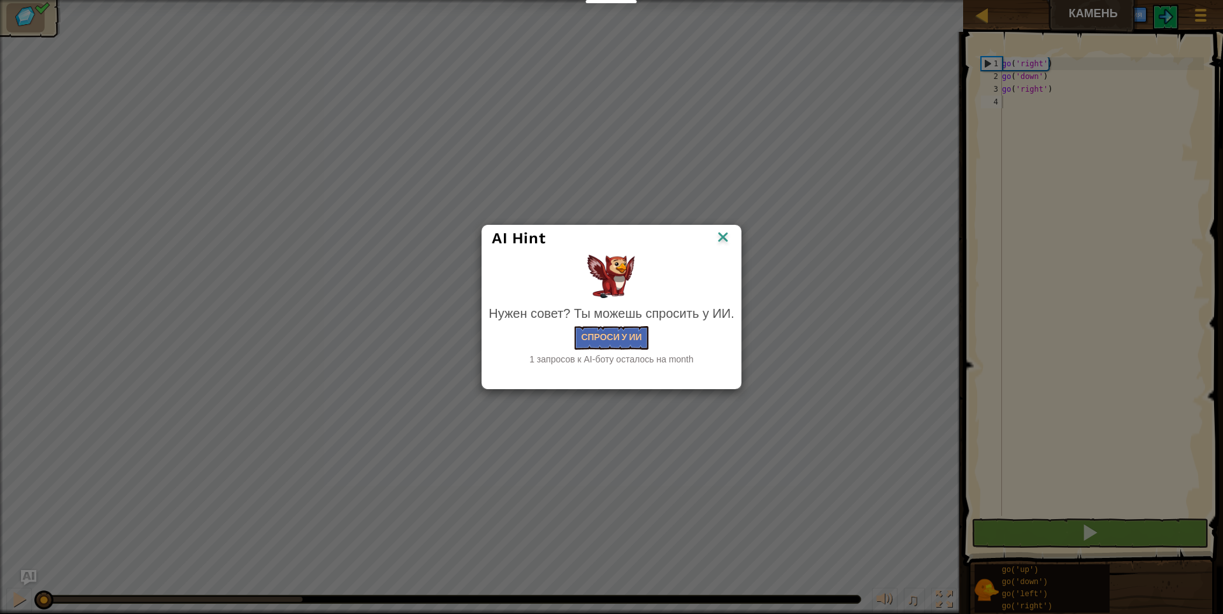
click at [726, 238] on img at bounding box center [723, 238] width 17 height 19
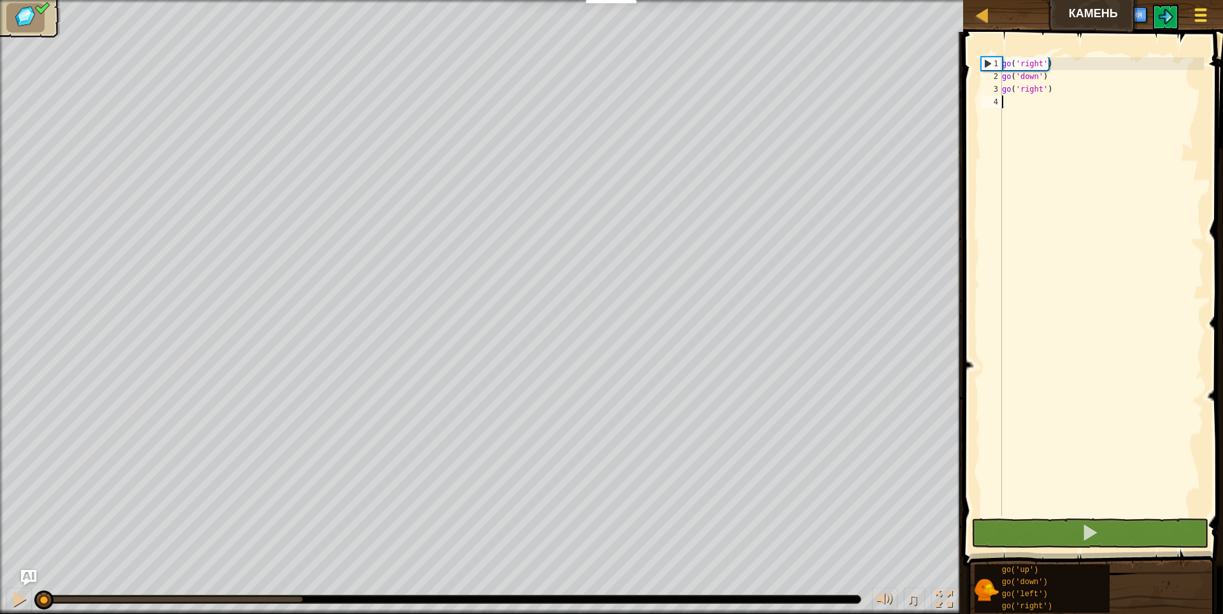
click at [1204, 15] on span at bounding box center [1201, 15] width 12 height 3
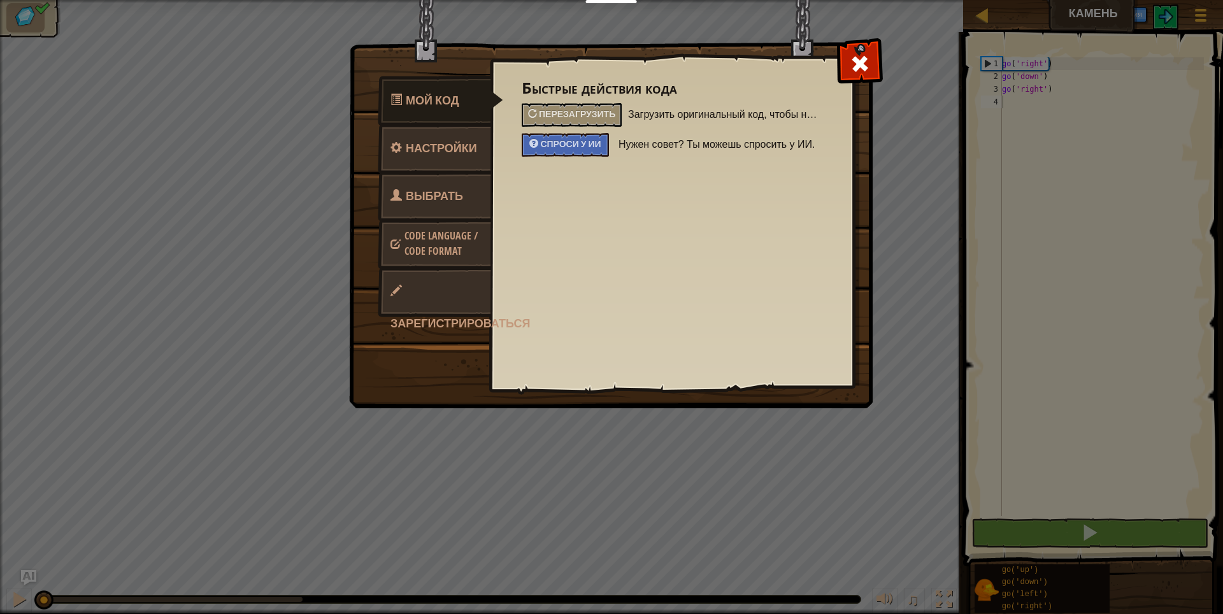
click at [441, 240] on span "Code Language / Code Format" at bounding box center [440, 243] width 73 height 29
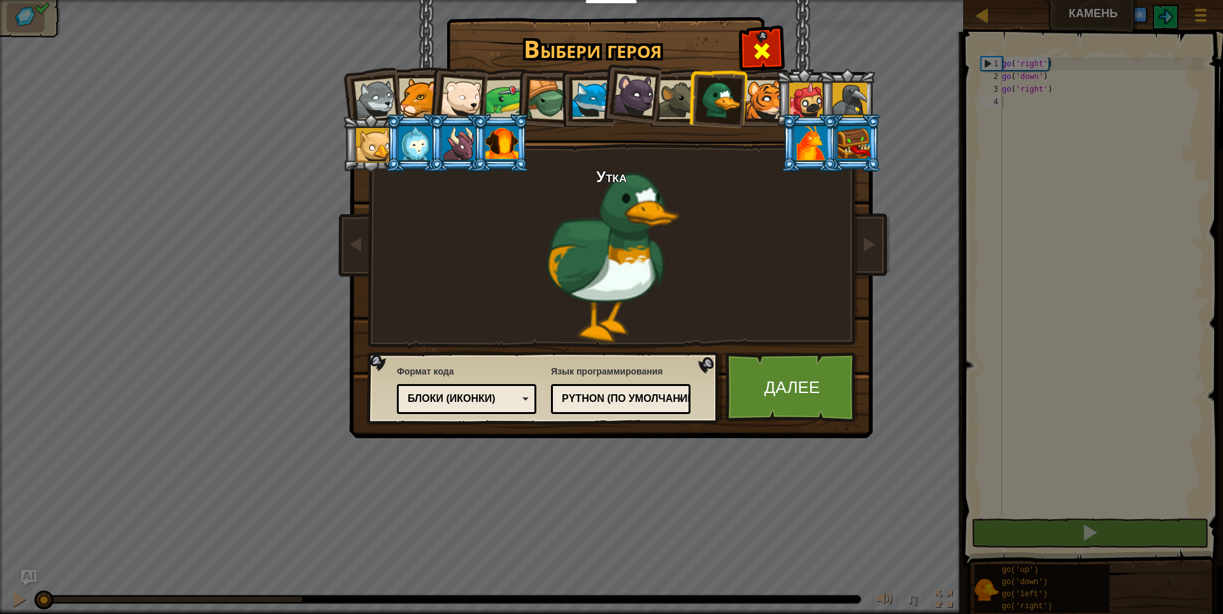
click at [768, 49] on span at bounding box center [762, 51] width 20 height 20
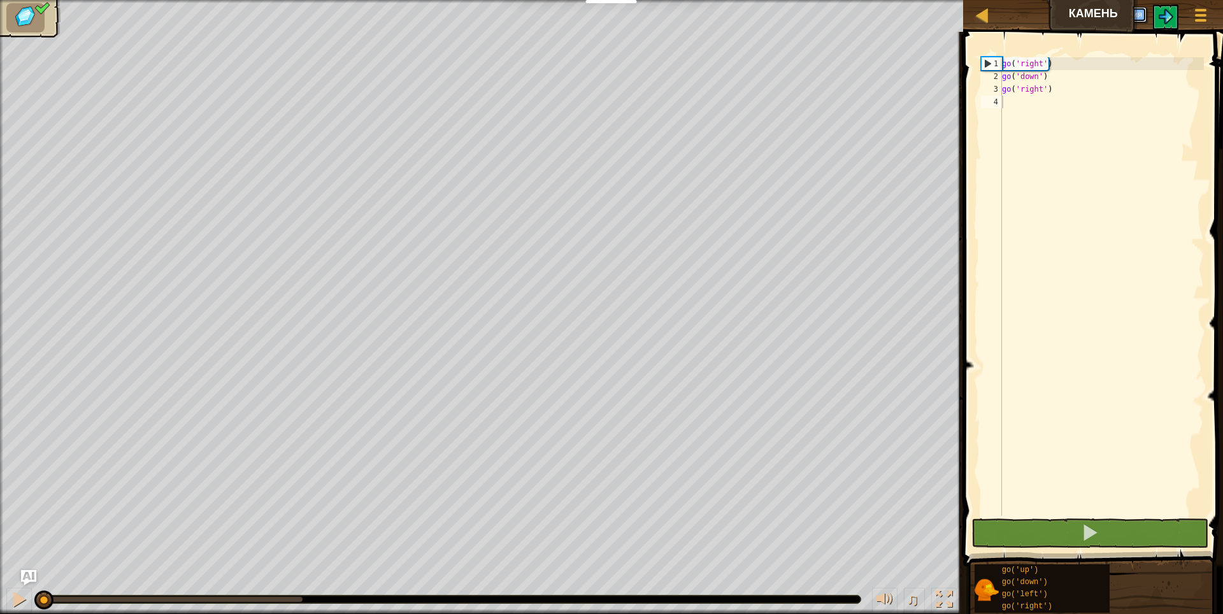
click at [1103, 13] on button "Регистрация" at bounding box center [1117, 14] width 57 height 15
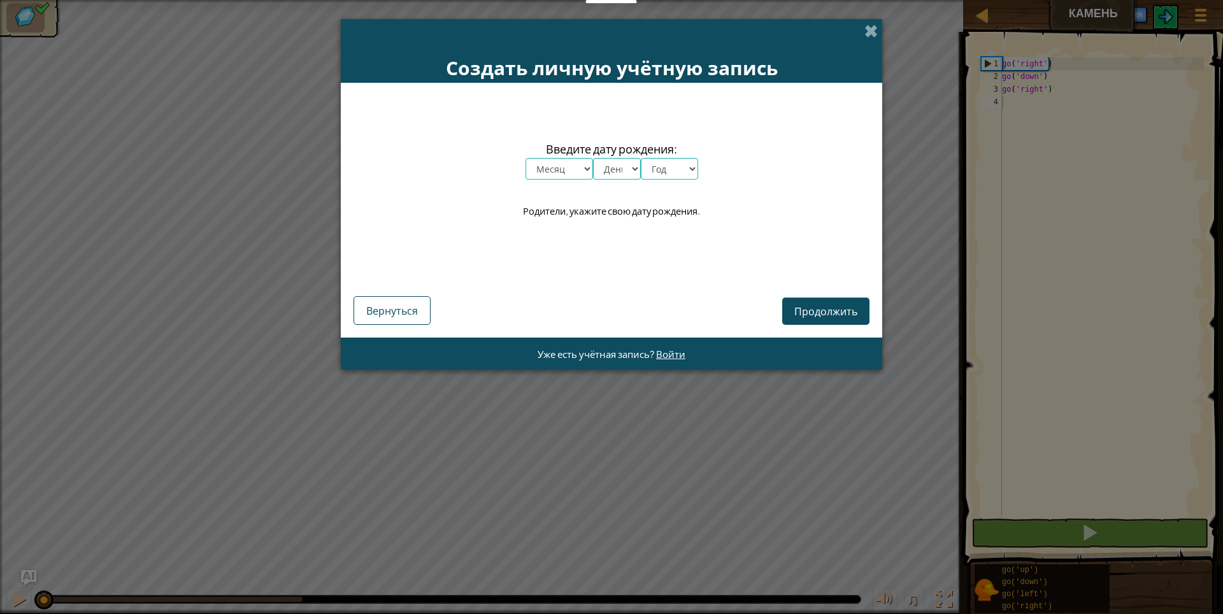
drag, startPoint x: 873, startPoint y: 27, endPoint x: 926, endPoint y: 20, distance: 53.4
click at [872, 27] on span at bounding box center [870, 30] width 13 height 13
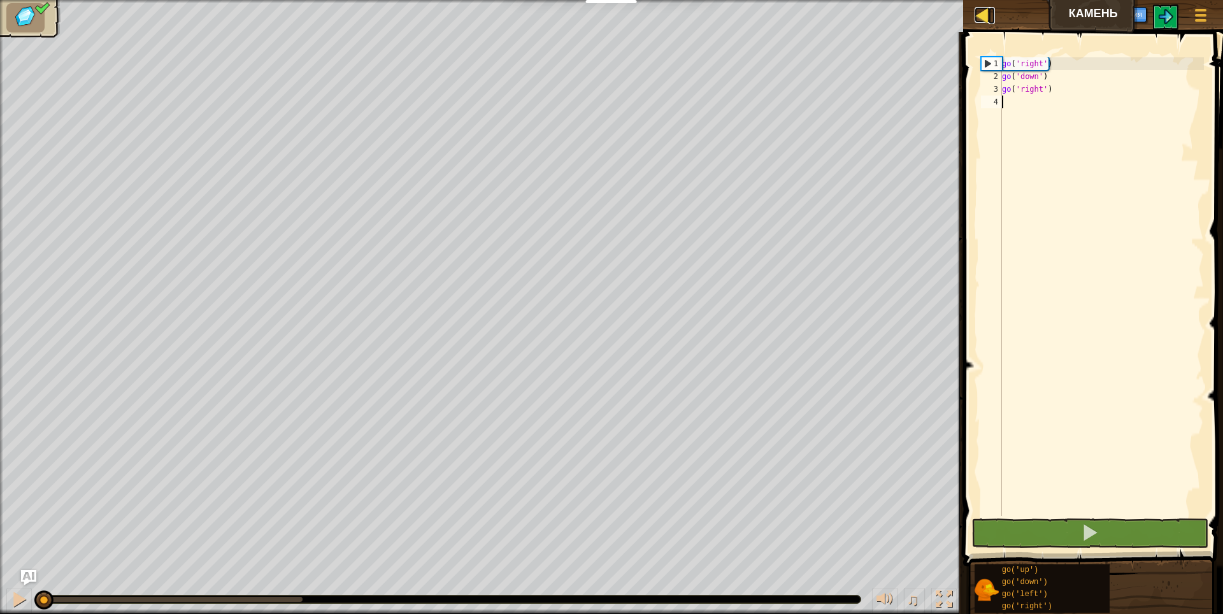
click at [987, 18] on div at bounding box center [983, 15] width 16 height 16
select select "ru"
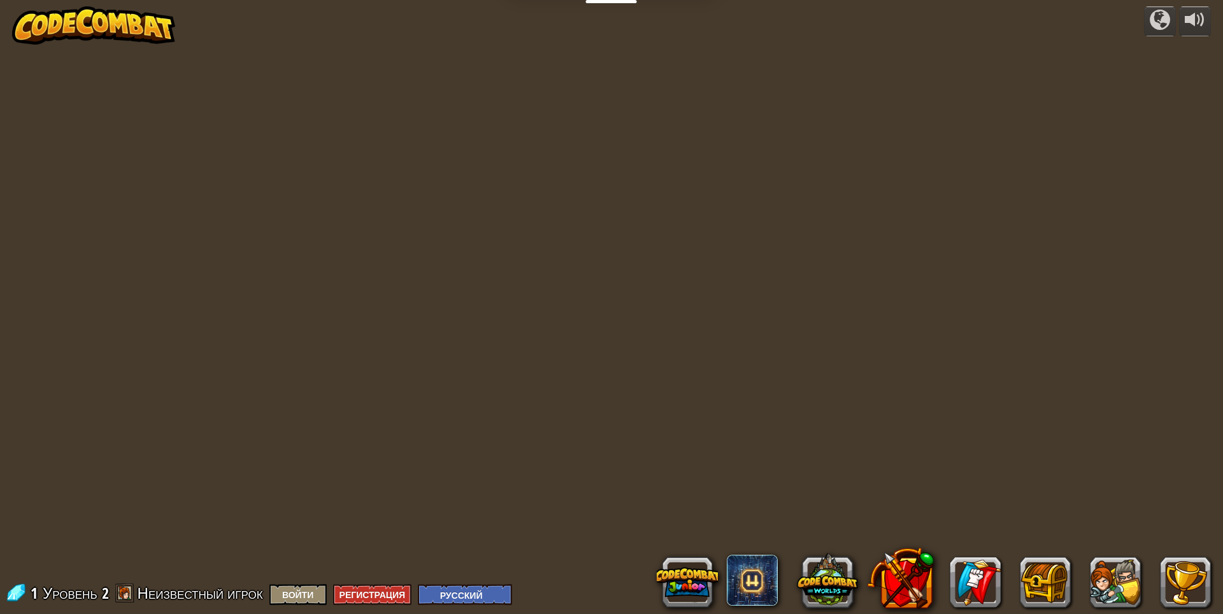
select select "ru"
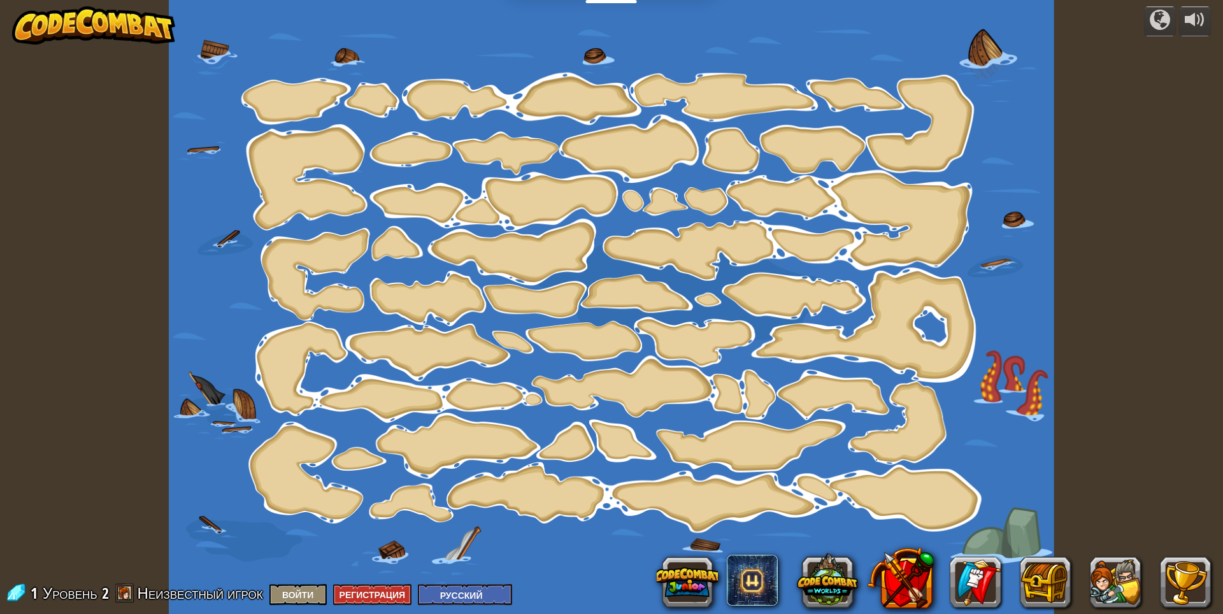
select select "ru"
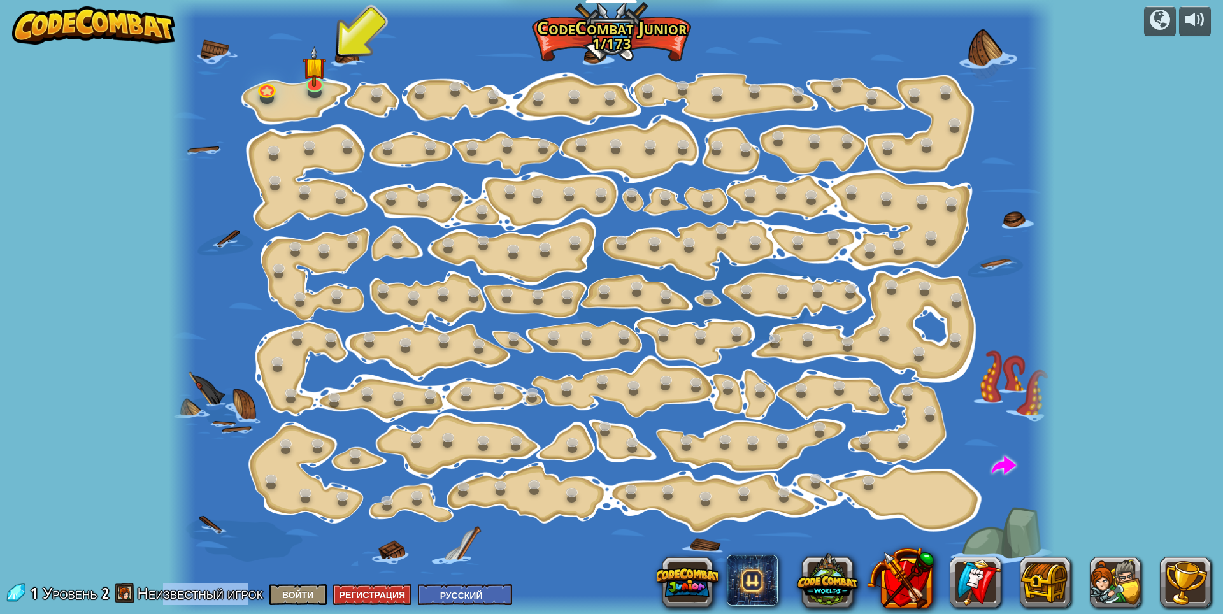
drag, startPoint x: 175, startPoint y: 596, endPoint x: 290, endPoint y: 595, distance: 115.9
click at [263, 595] on span "Неизвестный игрок" at bounding box center [200, 593] width 125 height 20
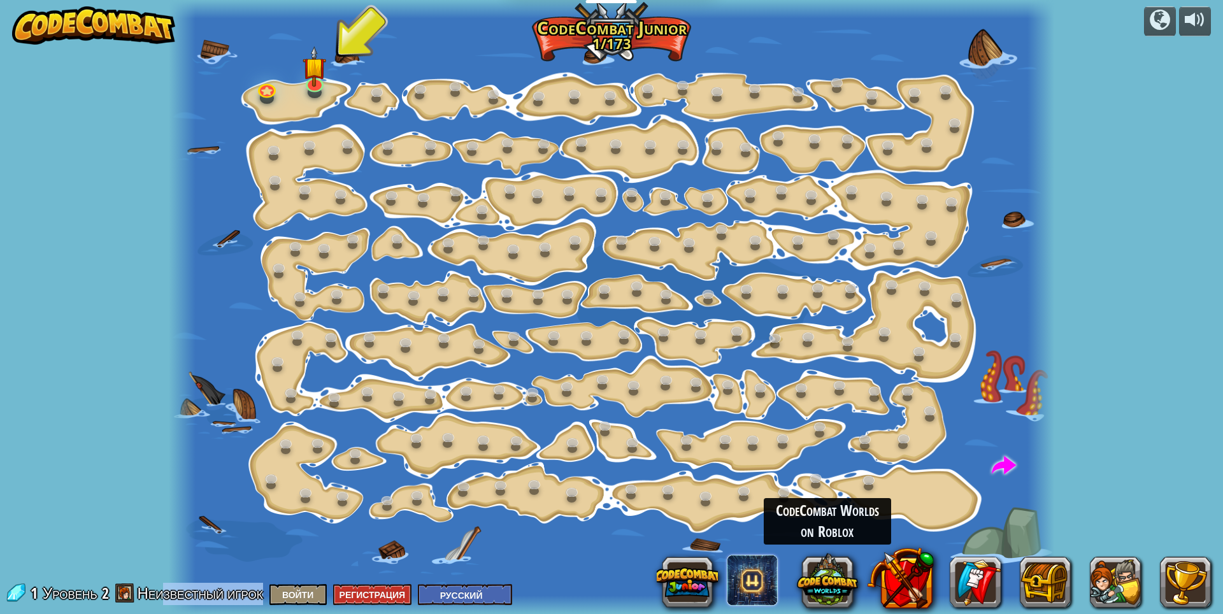
click at [767, 582] on span at bounding box center [752, 580] width 51 height 51
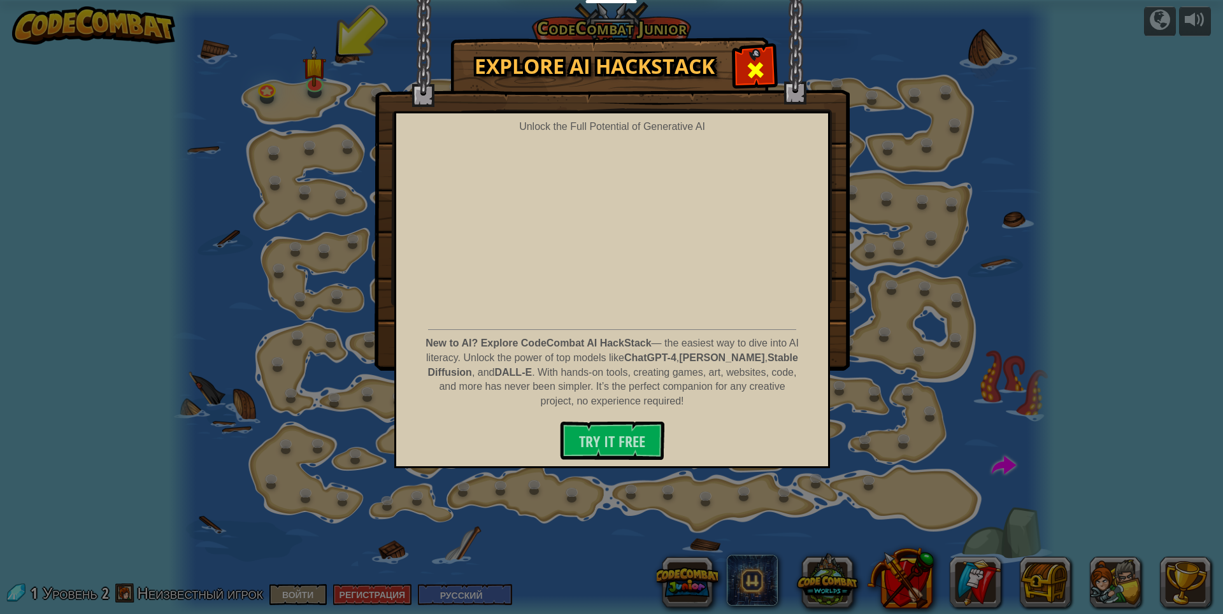
click at [755, 67] on span at bounding box center [755, 70] width 20 height 20
